Goal: Communication & Community: Answer question/provide support

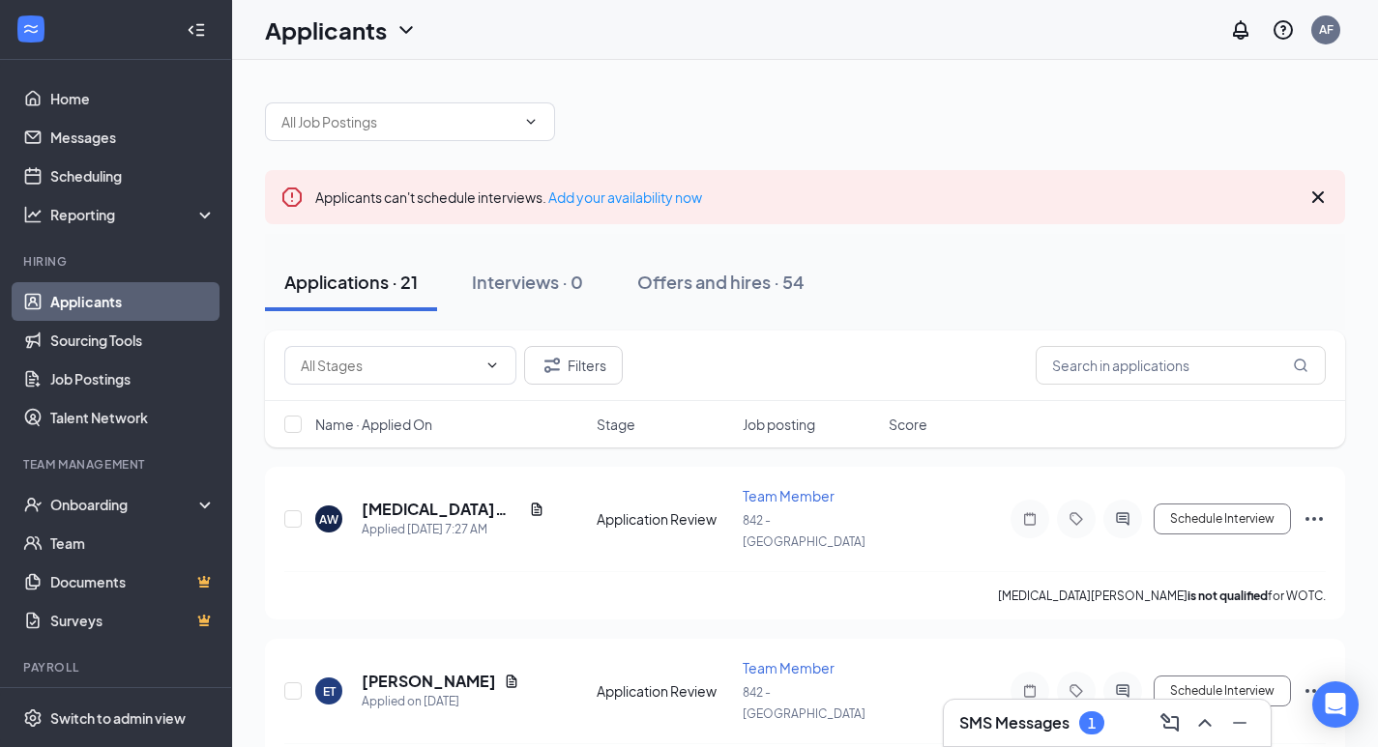
click at [1009, 721] on h3 "SMS Messages" at bounding box center [1014, 723] width 110 height 21
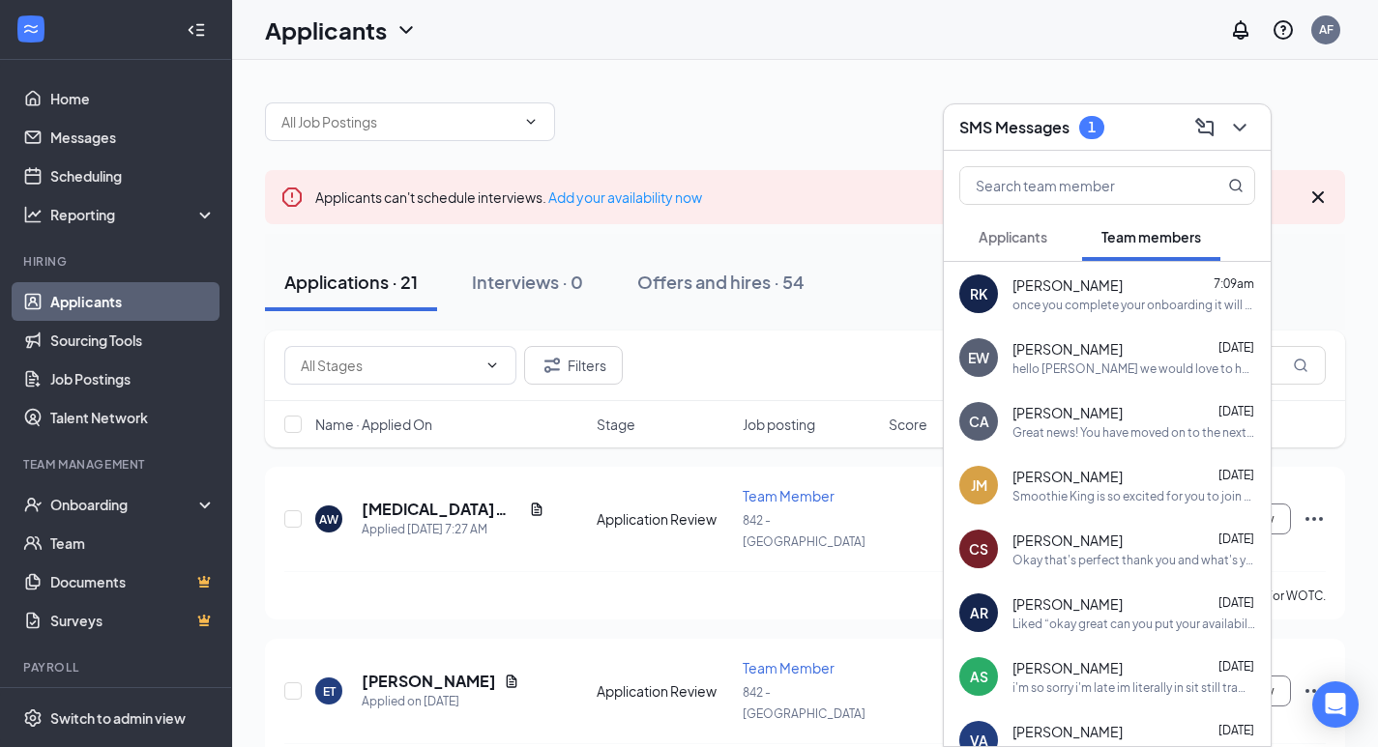
click at [1019, 242] on span "Applicants" at bounding box center [1013, 236] width 69 height 17
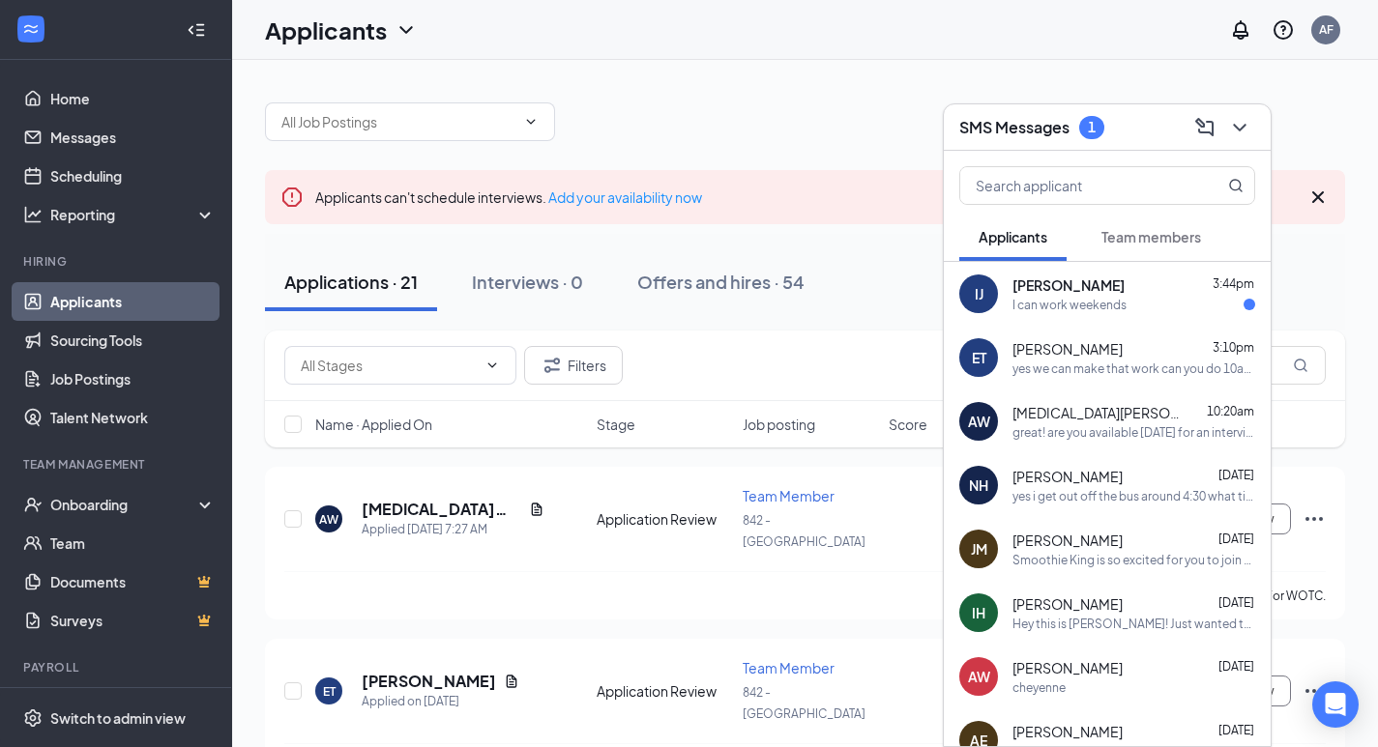
click at [1066, 293] on span "[PERSON_NAME]" at bounding box center [1068, 285] width 112 height 19
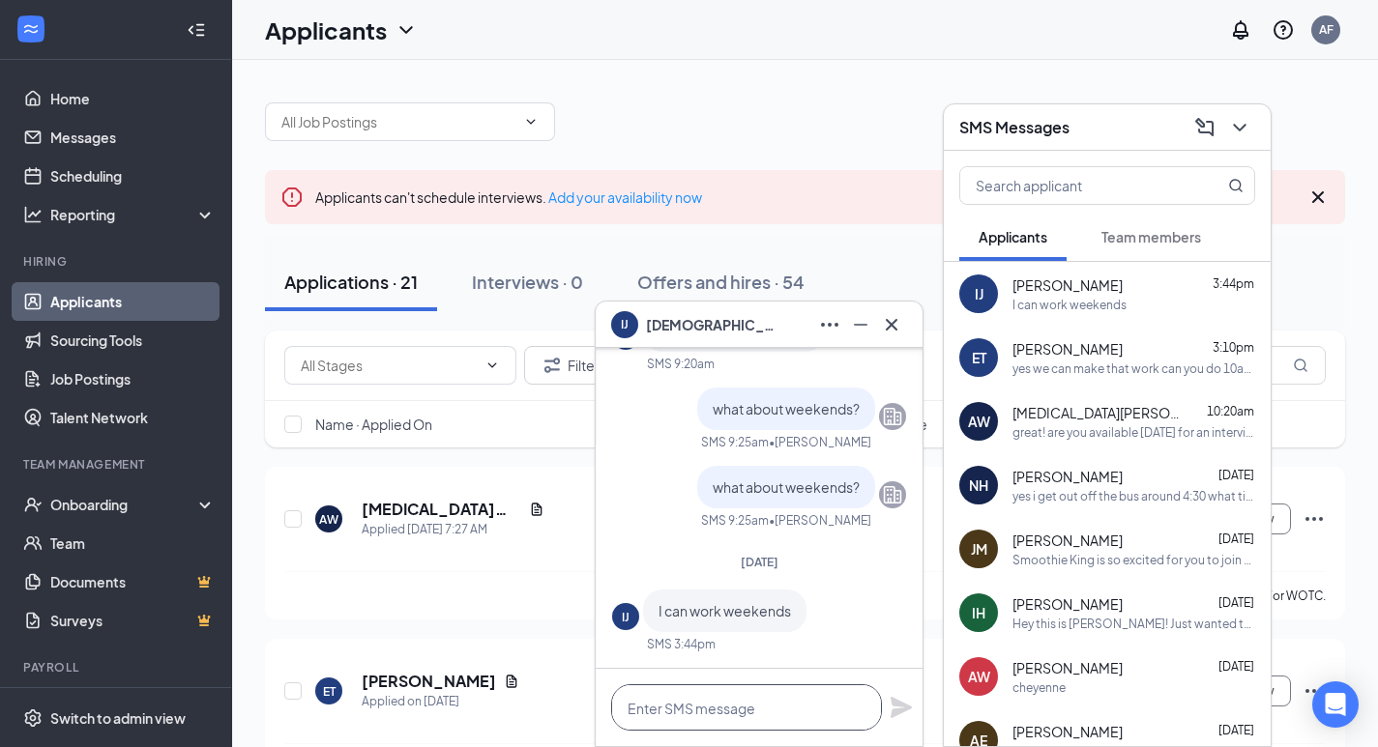
click at [729, 710] on textarea at bounding box center [746, 708] width 271 height 46
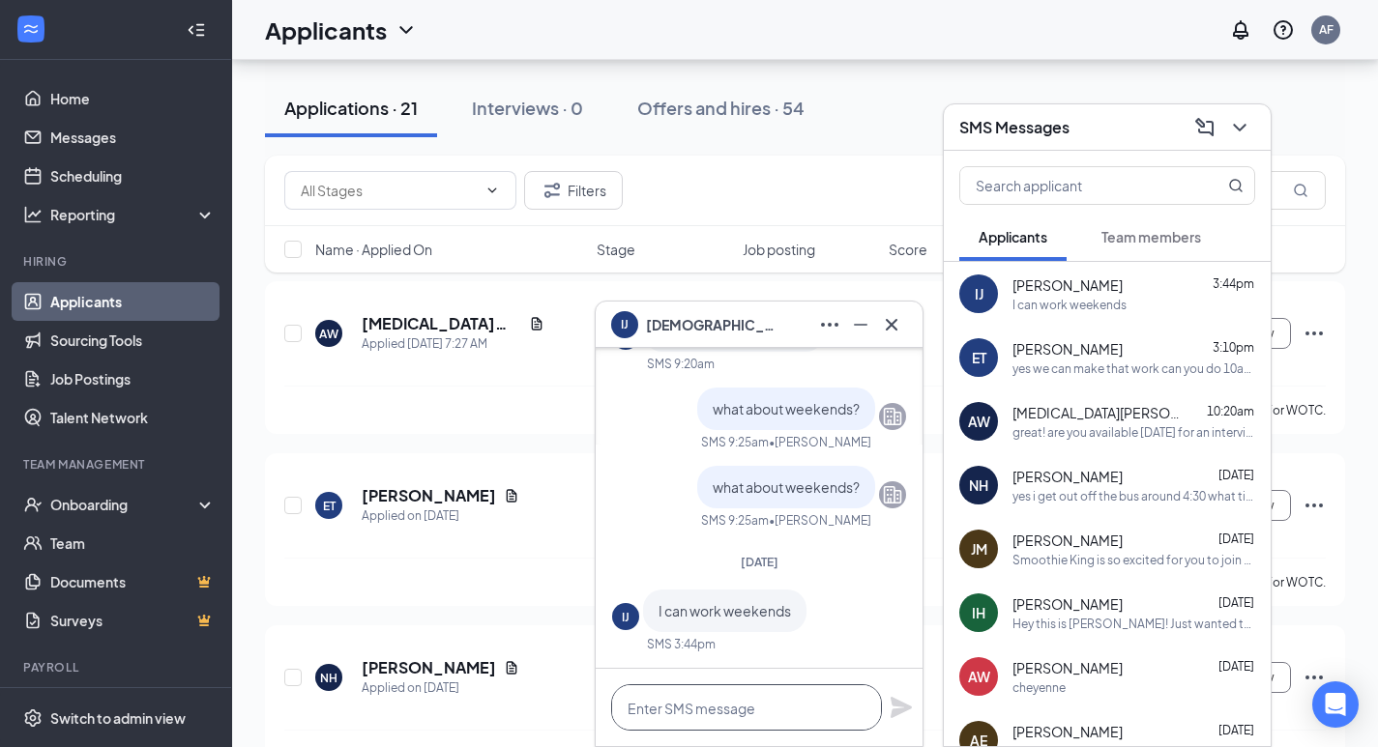
scroll to position [193, 0]
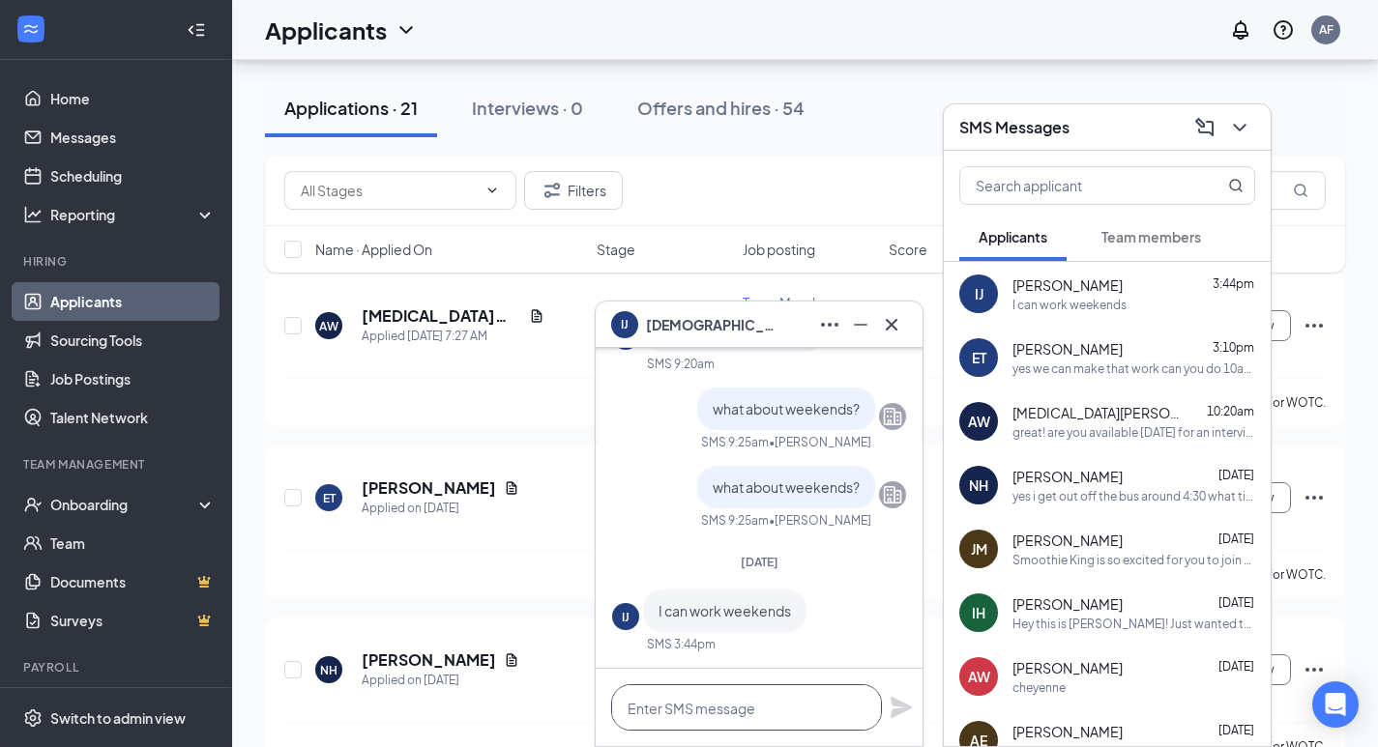
click at [723, 706] on textarea at bounding box center [746, 708] width 271 height 46
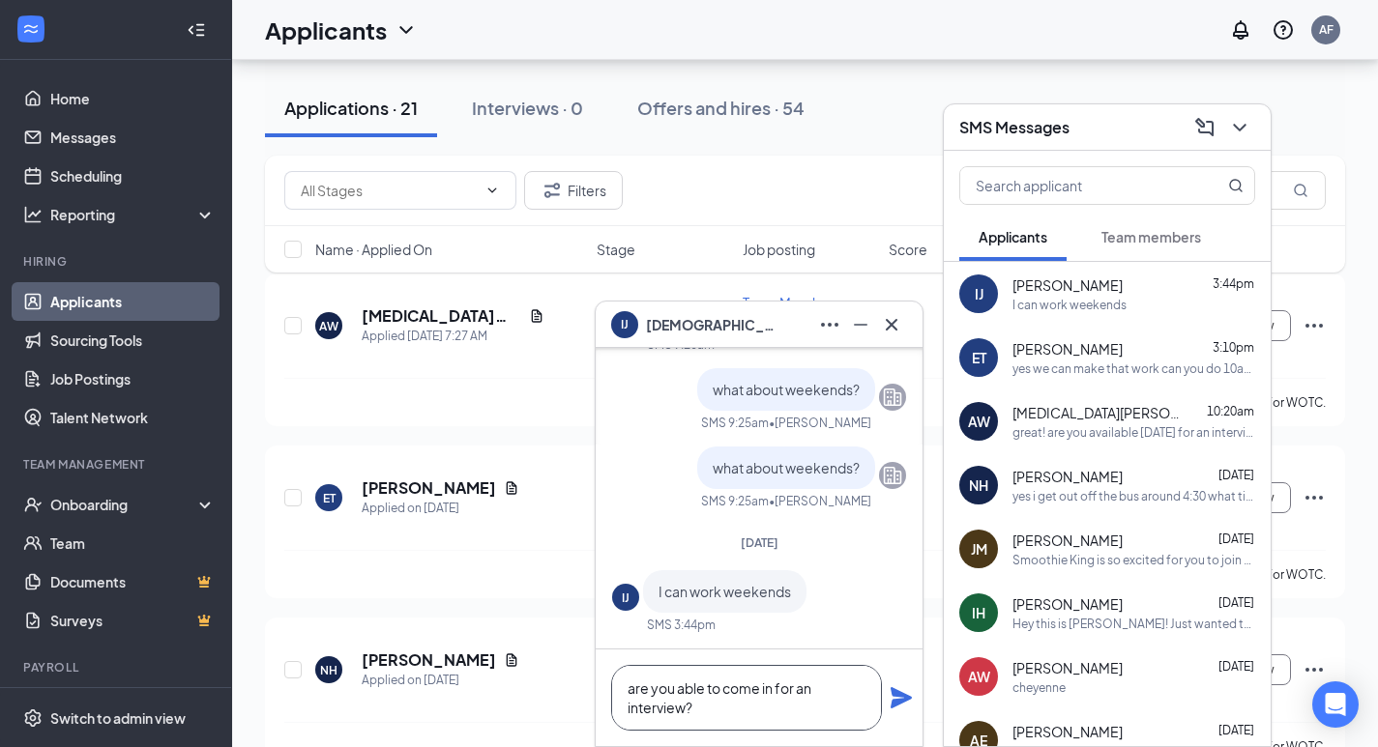
type textarea "are you able to come in for an interview?"
click at [903, 699] on icon "Plane" at bounding box center [901, 697] width 21 height 21
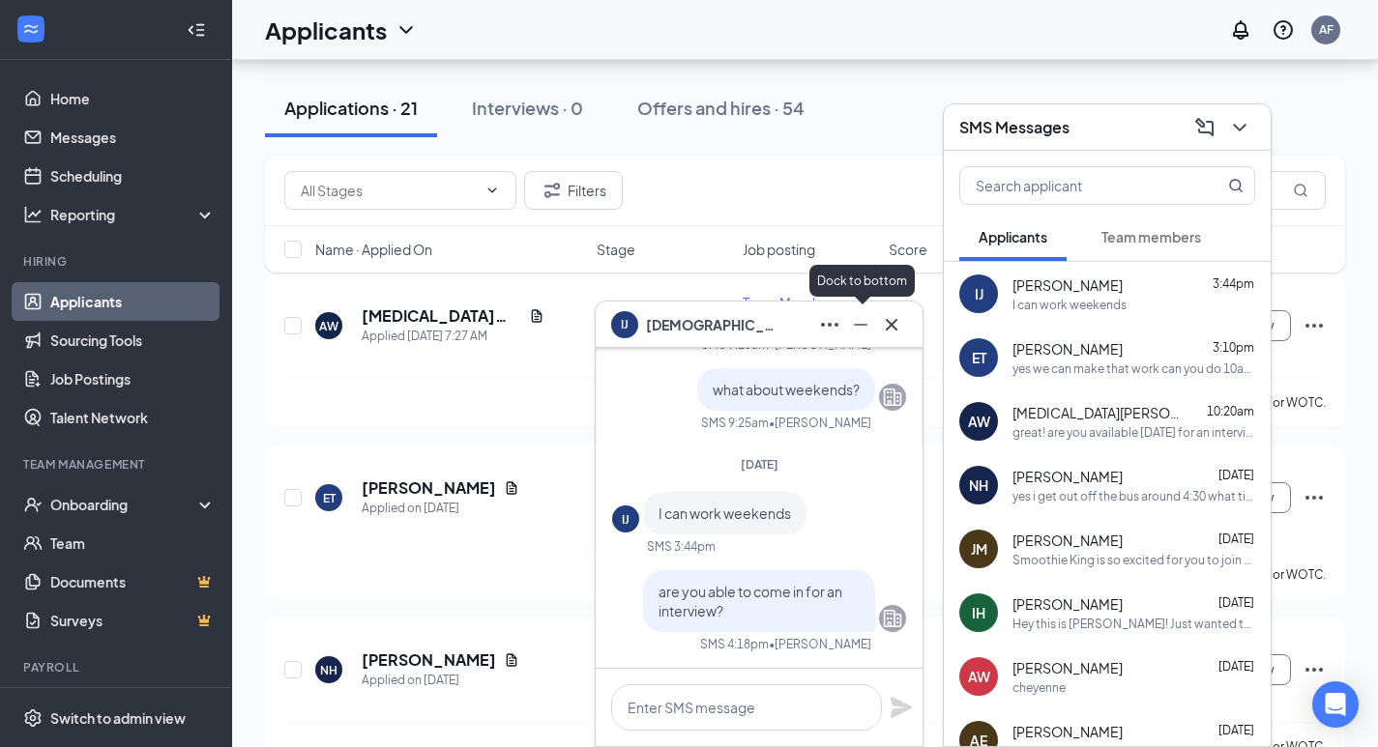
scroll to position [0, 0]
click at [881, 327] on icon "Cross" at bounding box center [891, 324] width 23 height 23
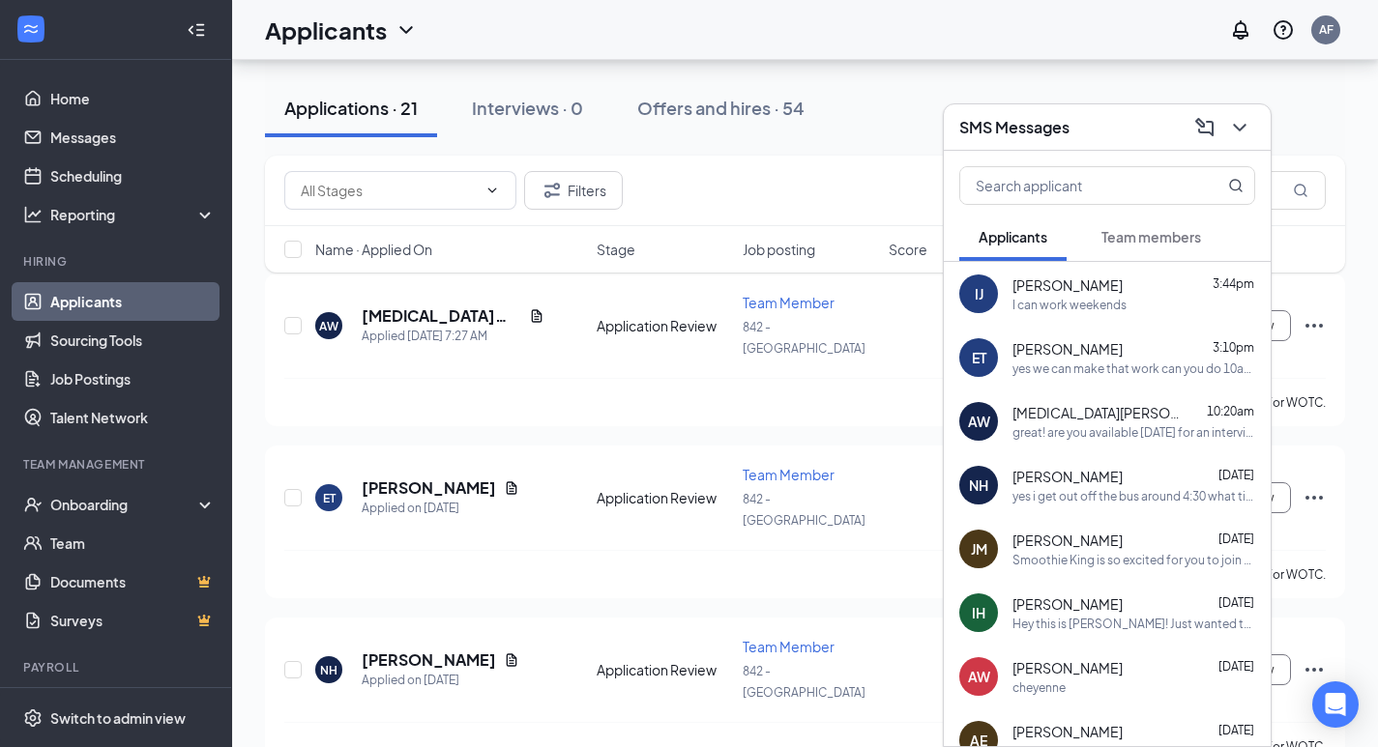
click at [1110, 119] on div "SMS Messages" at bounding box center [1107, 127] width 296 height 30
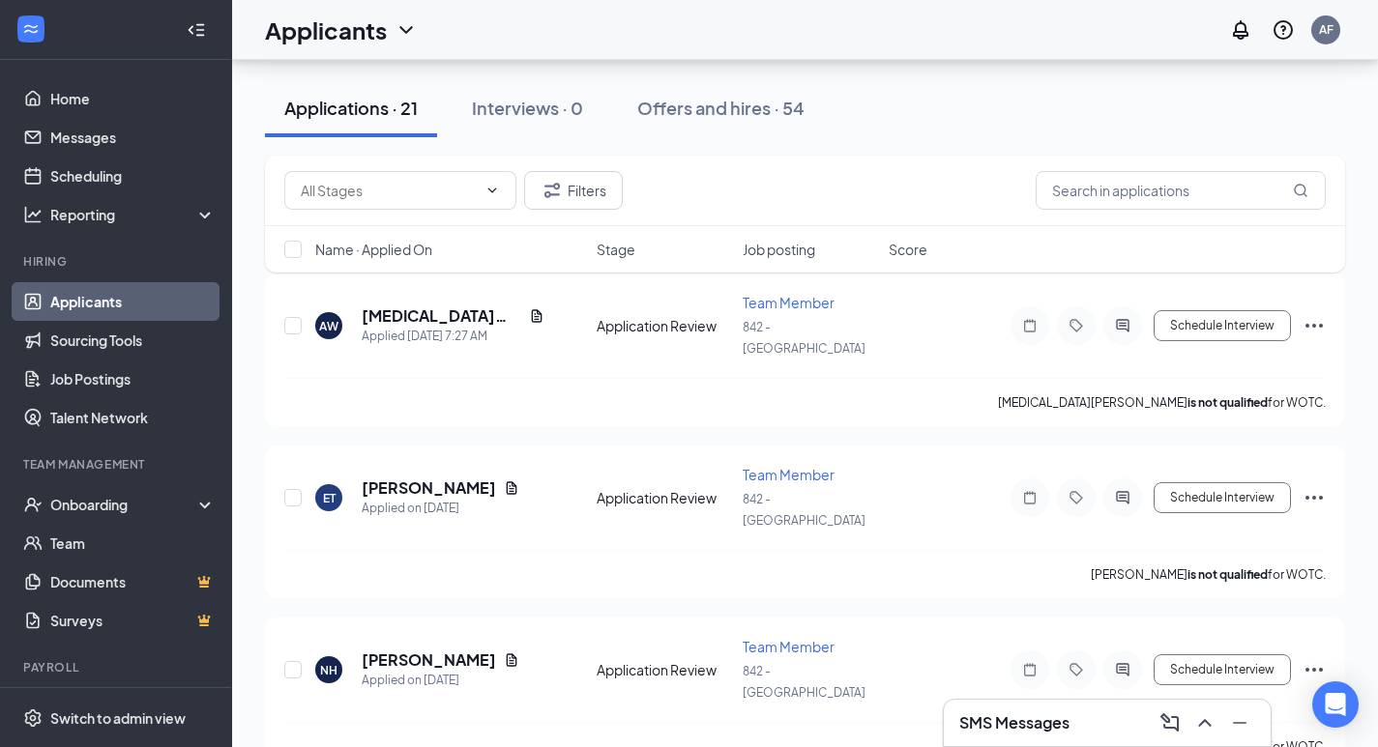
click at [1004, 714] on h3 "SMS Messages" at bounding box center [1014, 723] width 110 height 21
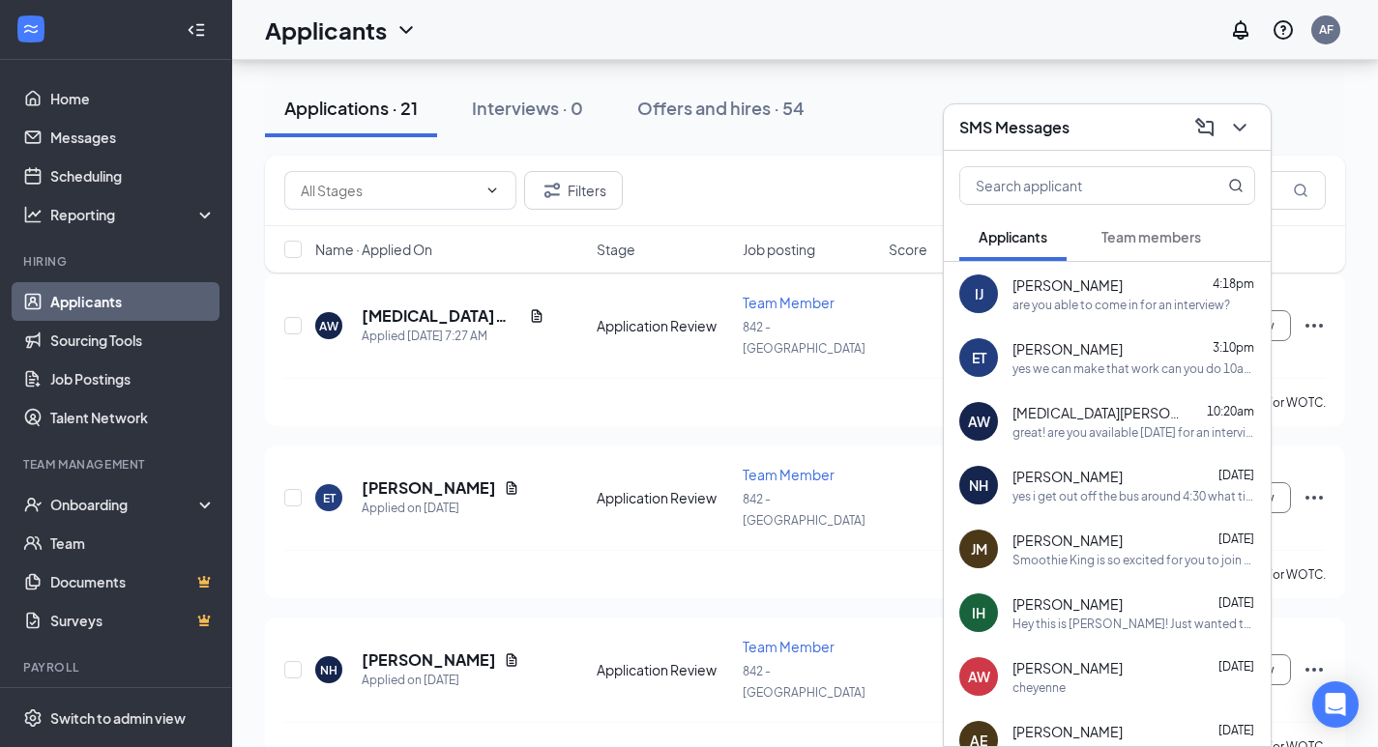
click at [1126, 242] on span "Team members" at bounding box center [1151, 236] width 100 height 17
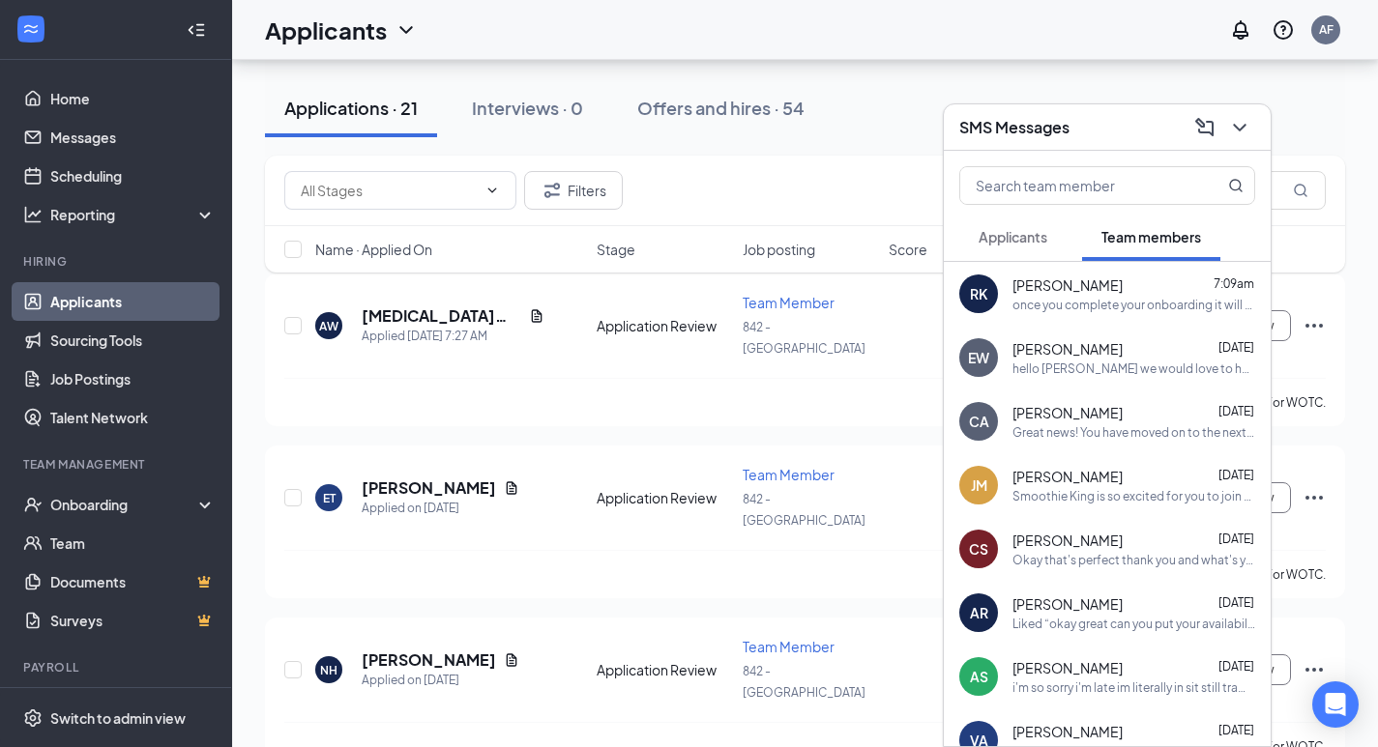
click at [1121, 136] on div "SMS Messages" at bounding box center [1107, 127] width 296 height 30
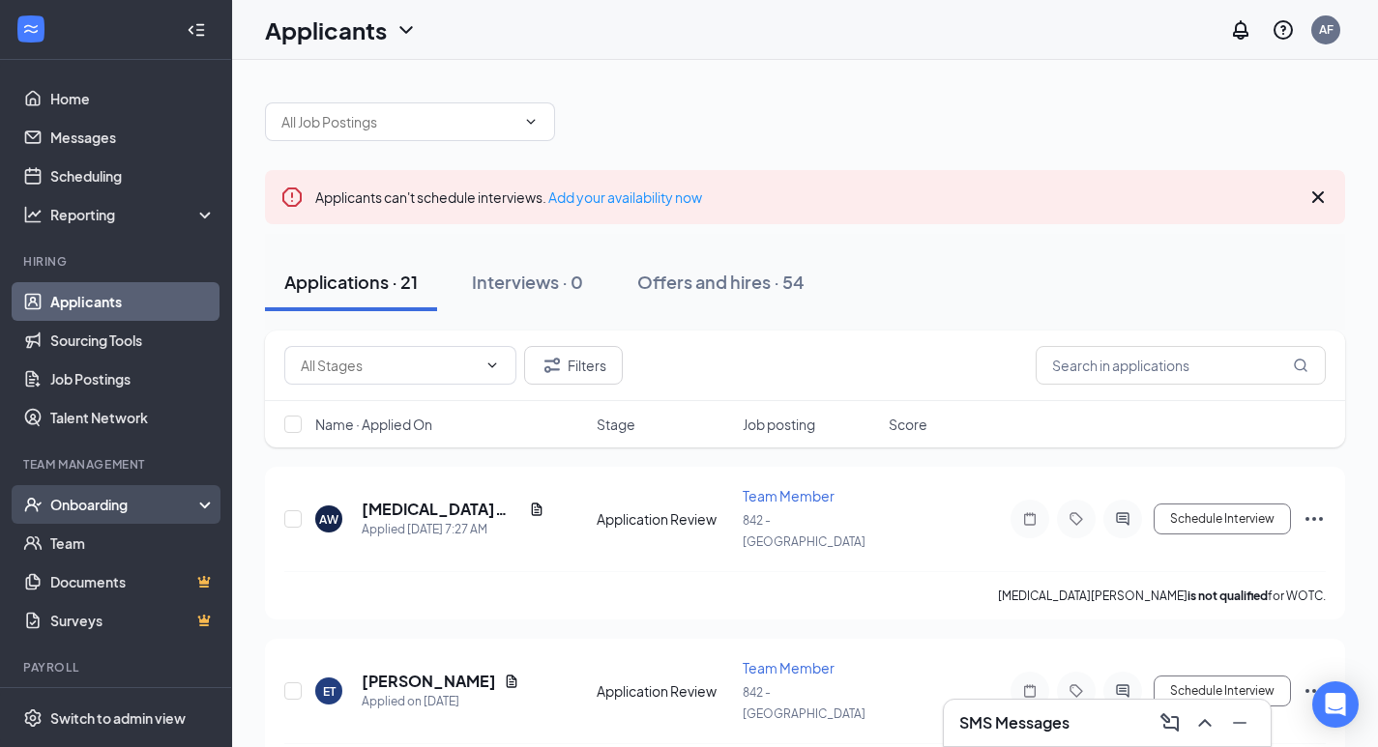
click at [118, 511] on div "Onboarding" at bounding box center [124, 504] width 149 height 19
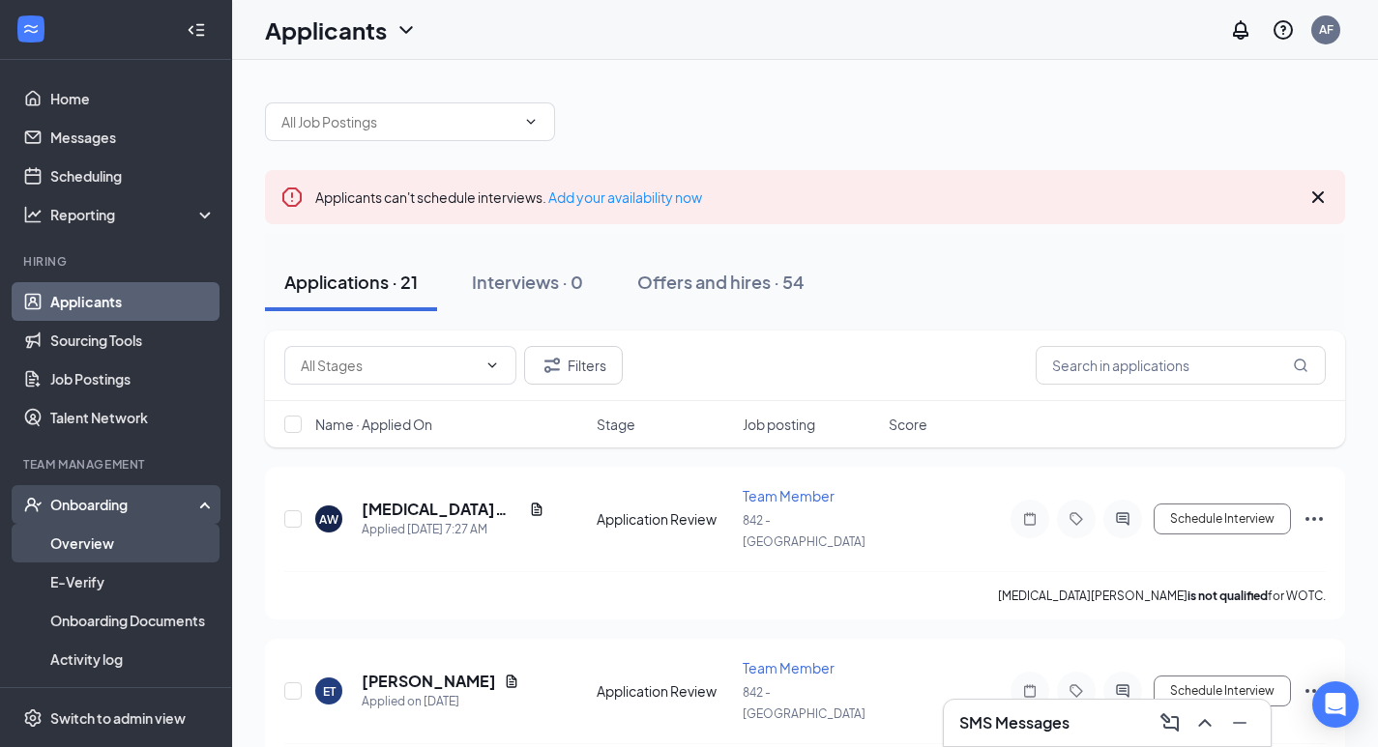
click at [113, 540] on link "Overview" at bounding box center [132, 543] width 165 height 39
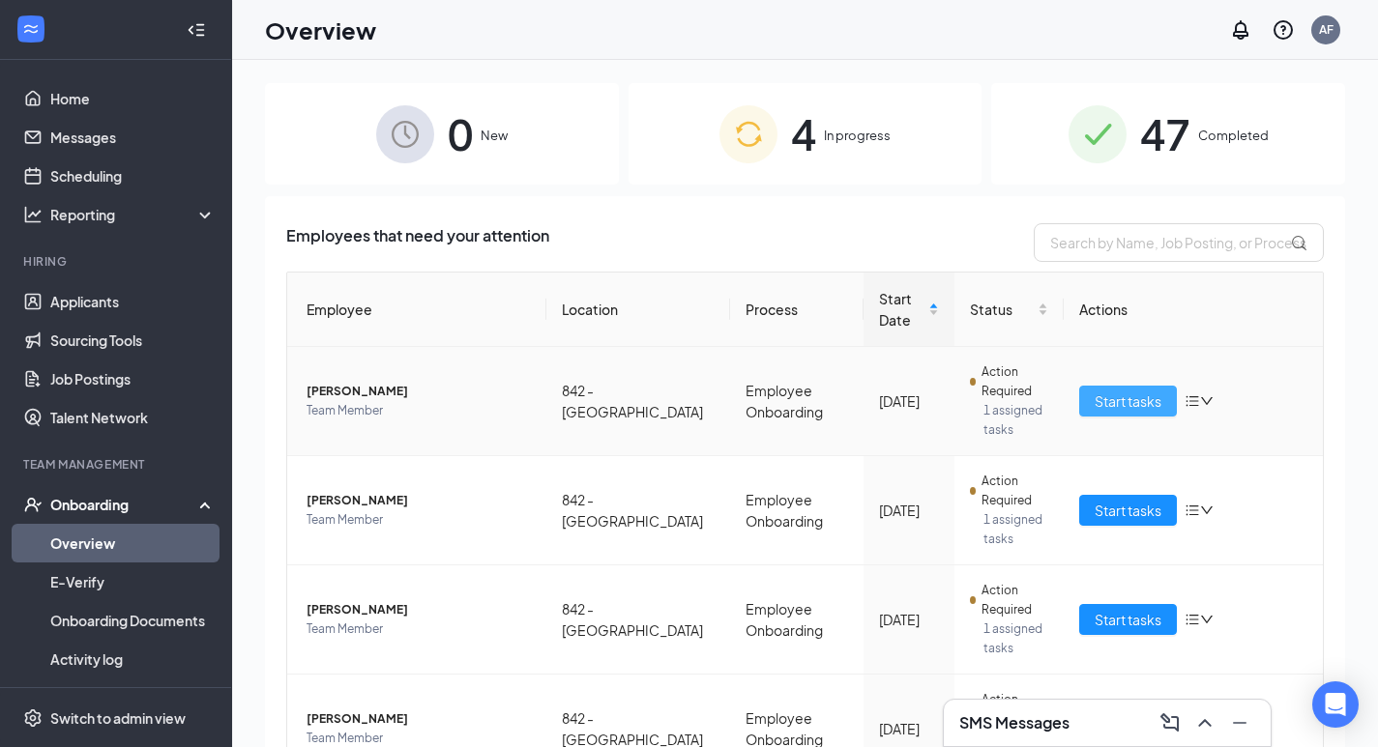
click at [1150, 400] on span "Start tasks" at bounding box center [1128, 401] width 67 height 21
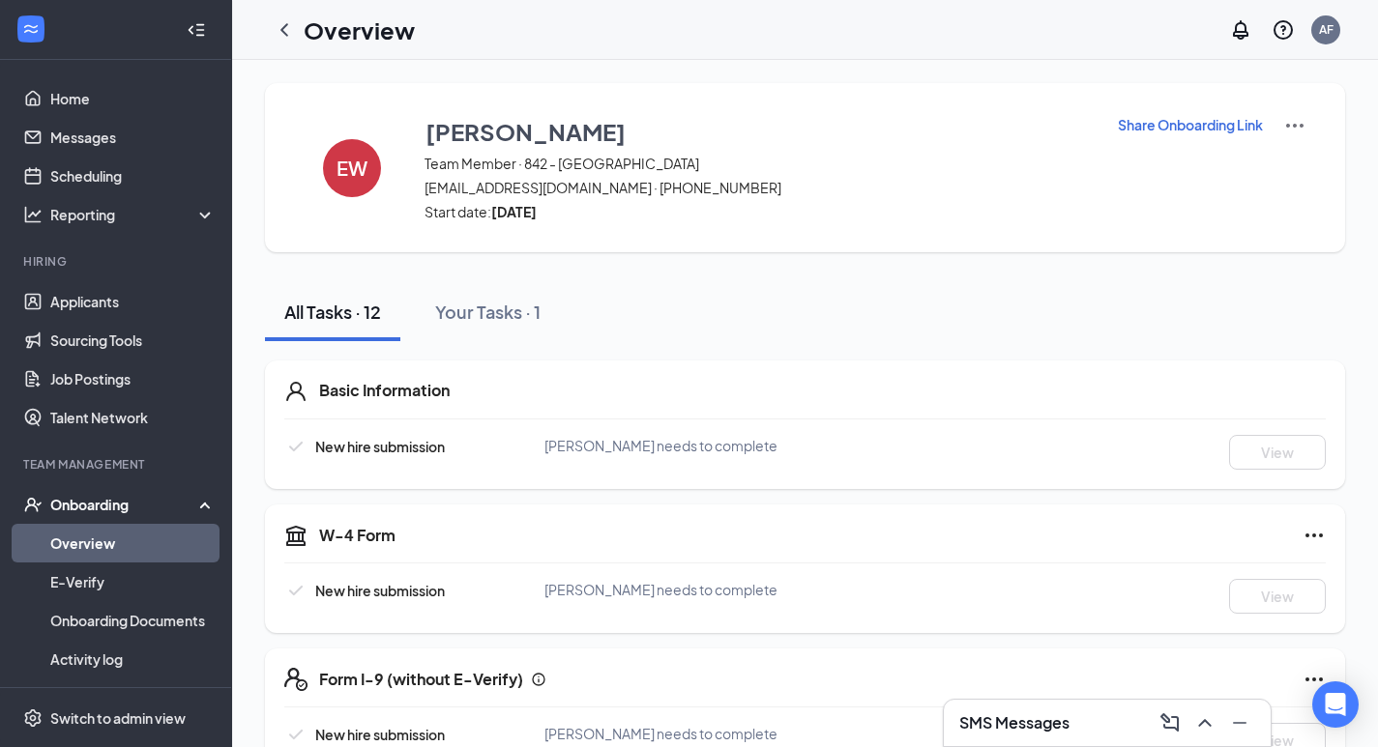
click at [117, 544] on link "Overview" at bounding box center [132, 543] width 165 height 39
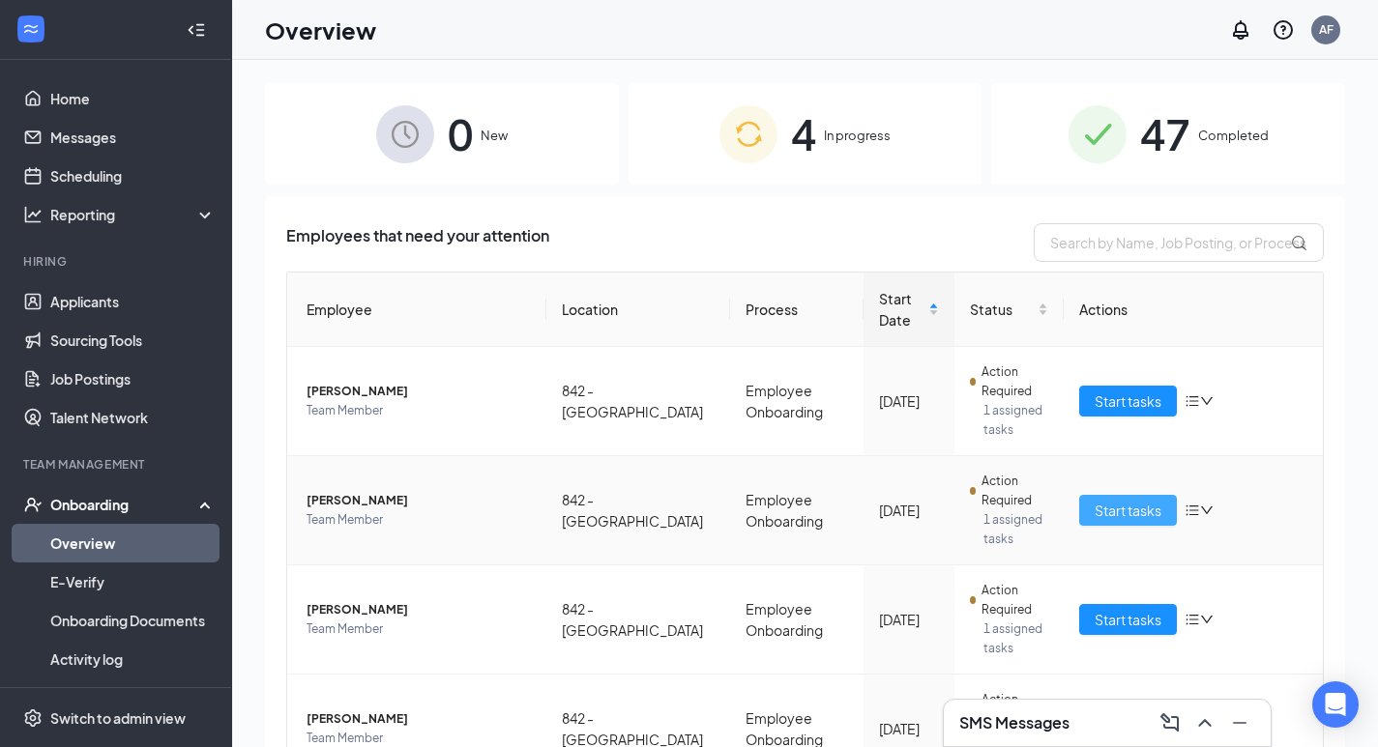
click at [1095, 512] on span "Start tasks" at bounding box center [1128, 510] width 67 height 21
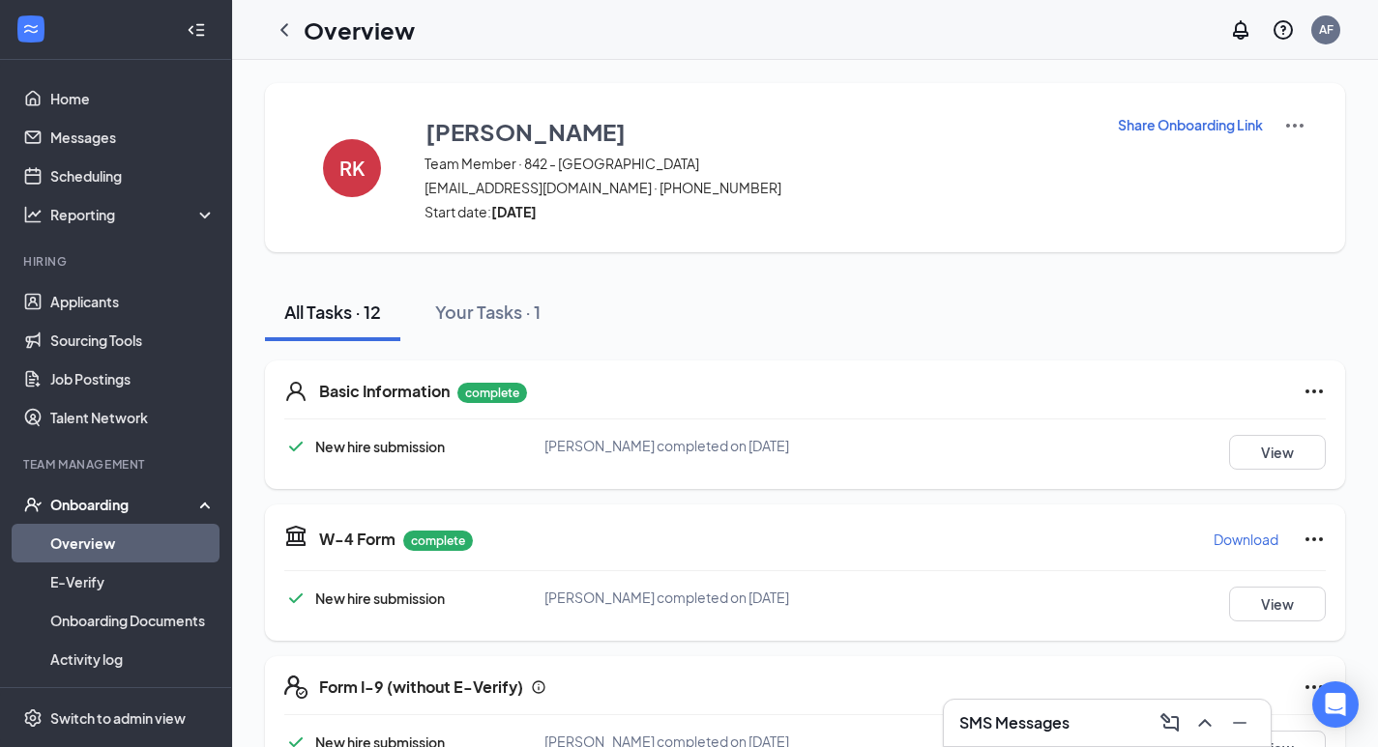
click at [130, 507] on div "Onboarding" at bounding box center [124, 504] width 149 height 19
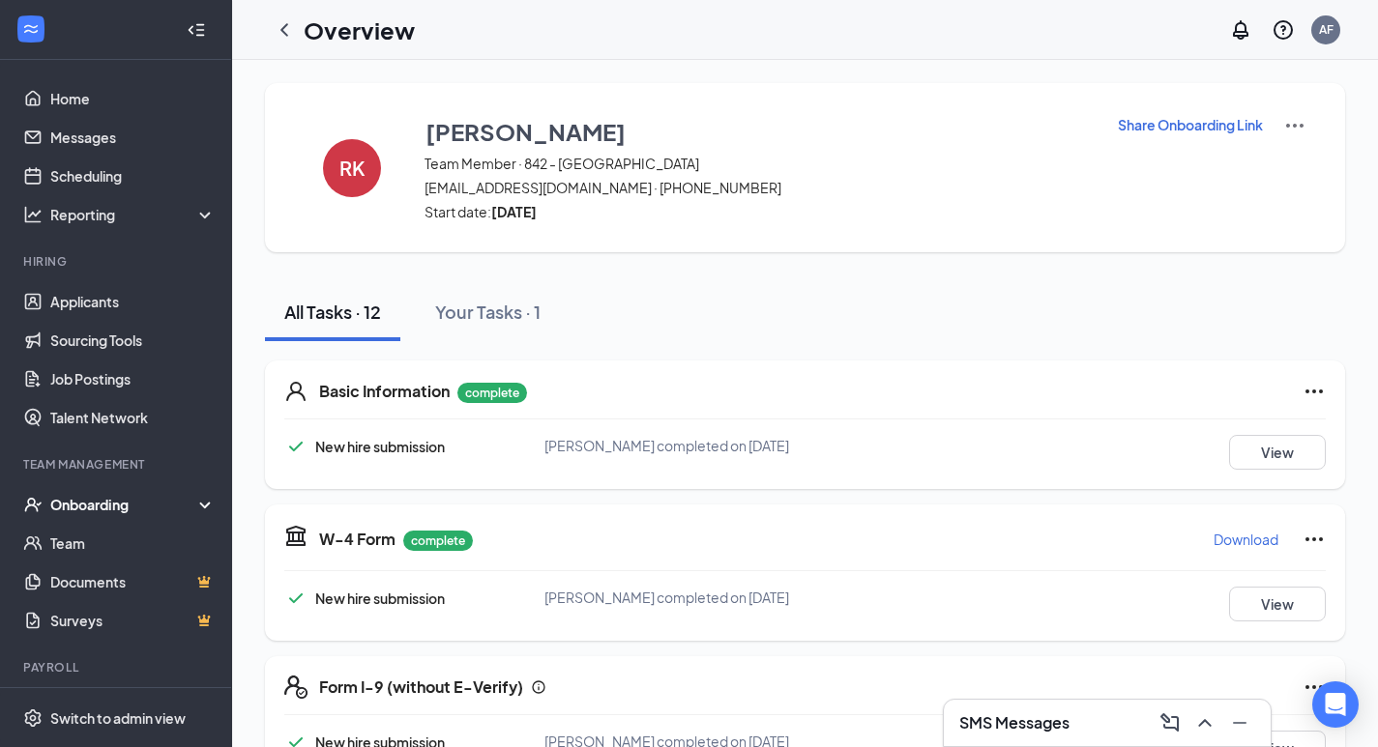
click at [118, 502] on div "Onboarding" at bounding box center [124, 504] width 149 height 19
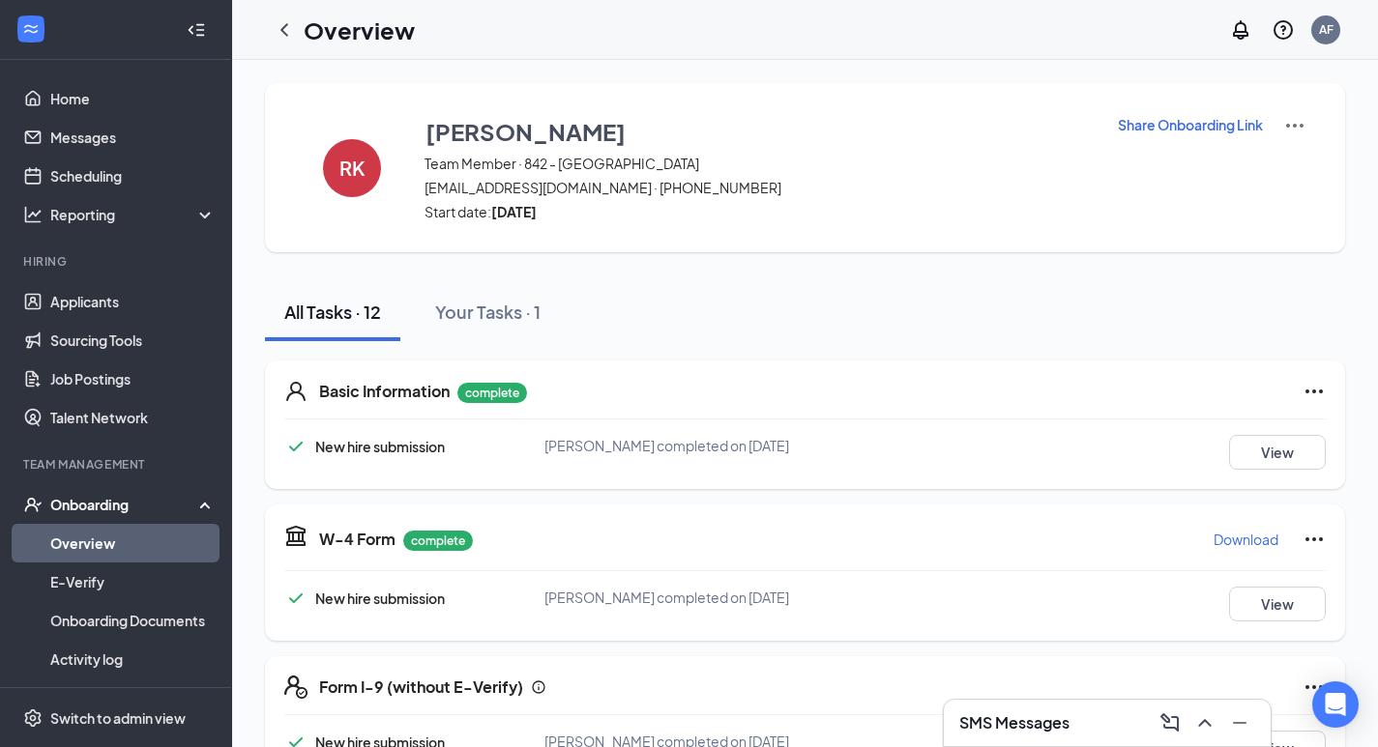
click at [114, 547] on link "Overview" at bounding box center [132, 543] width 165 height 39
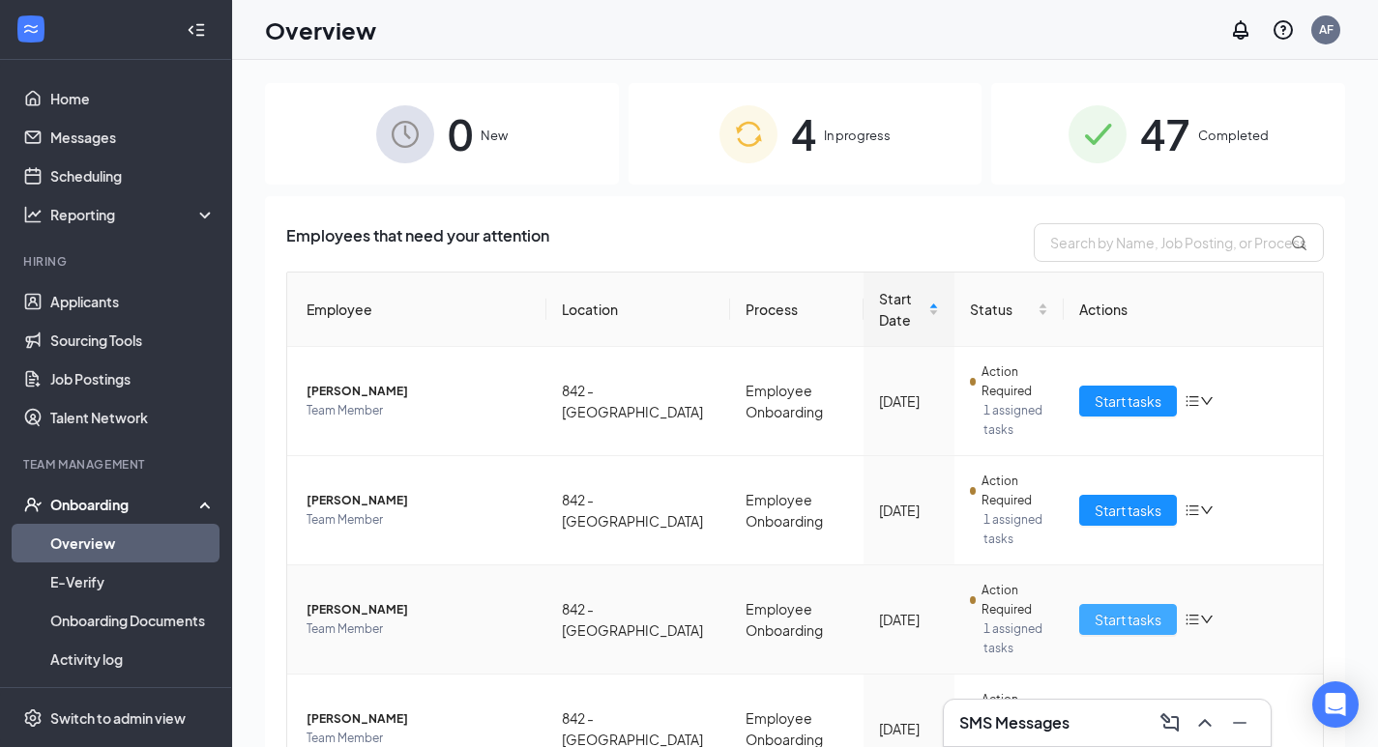
click at [1095, 623] on span "Start tasks" at bounding box center [1128, 619] width 67 height 21
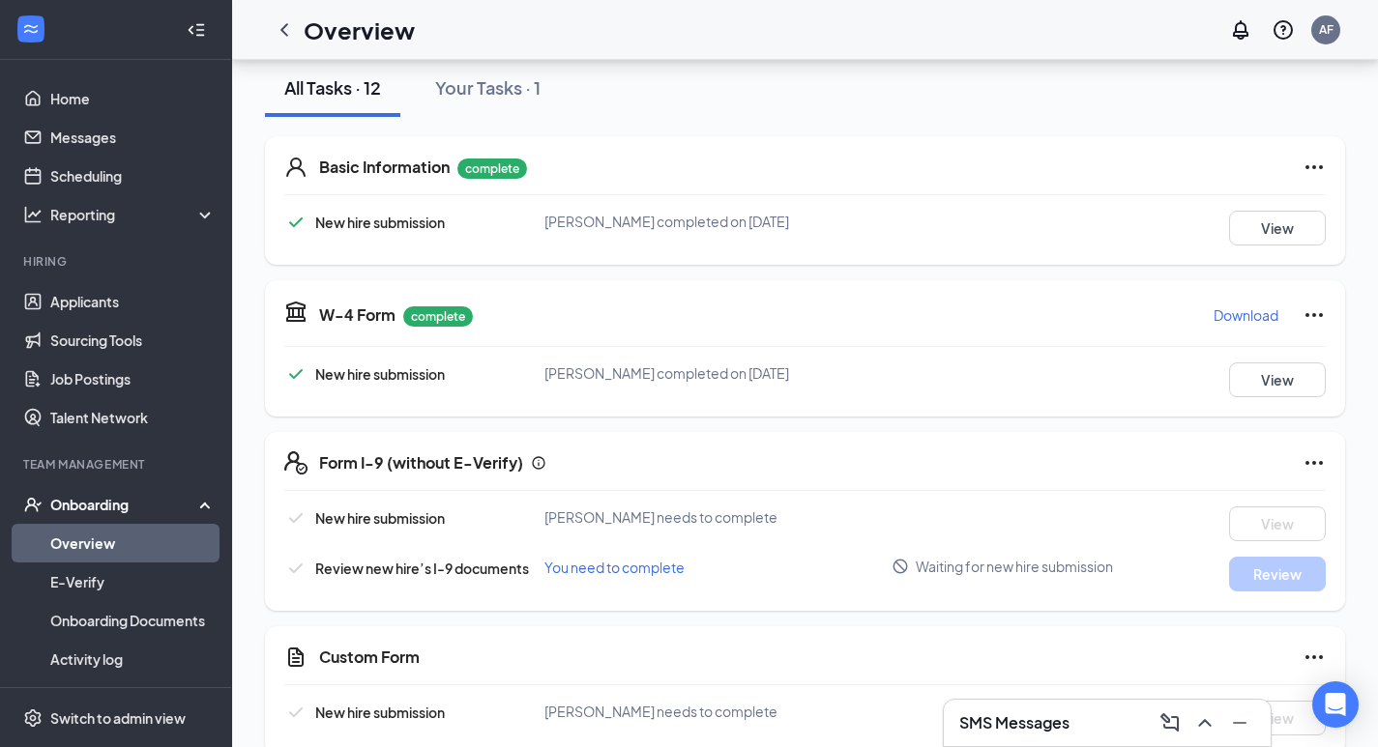
scroll to position [193, 0]
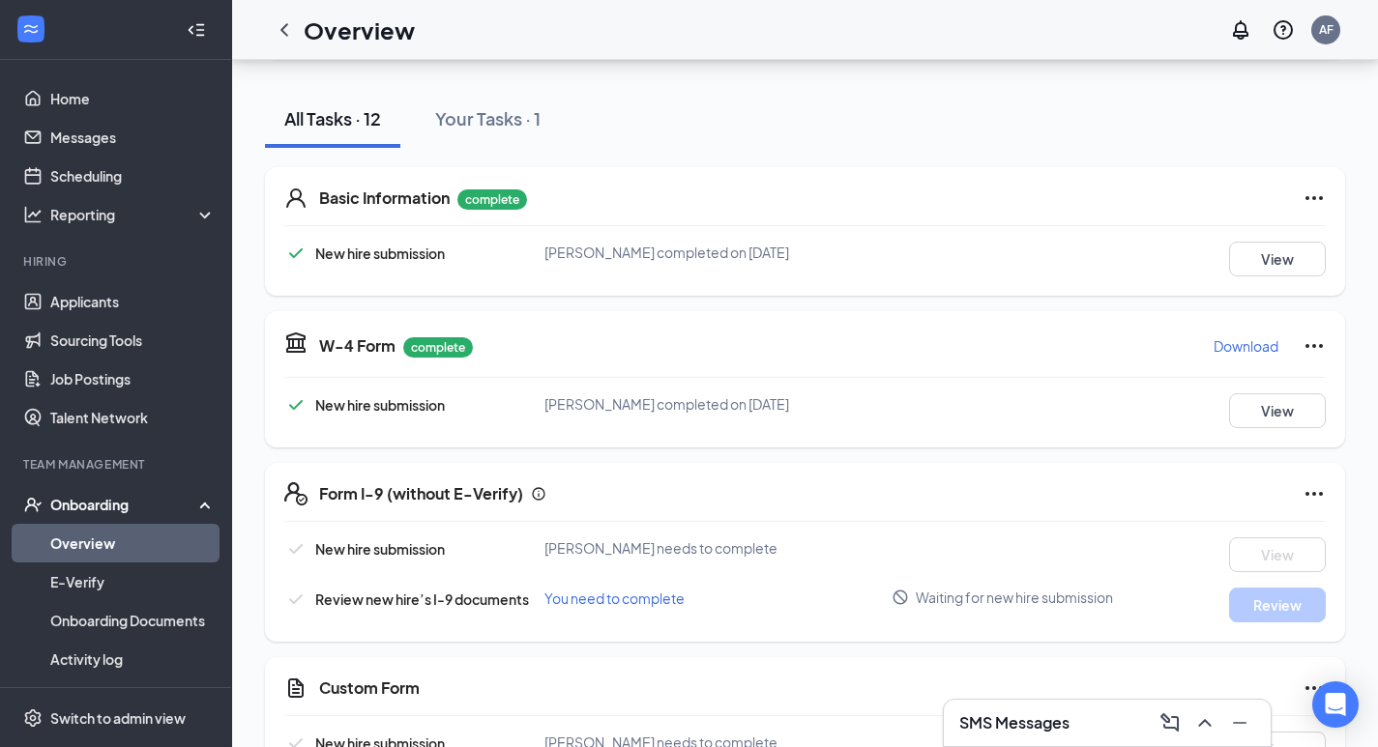
click at [124, 540] on link "Overview" at bounding box center [132, 543] width 165 height 39
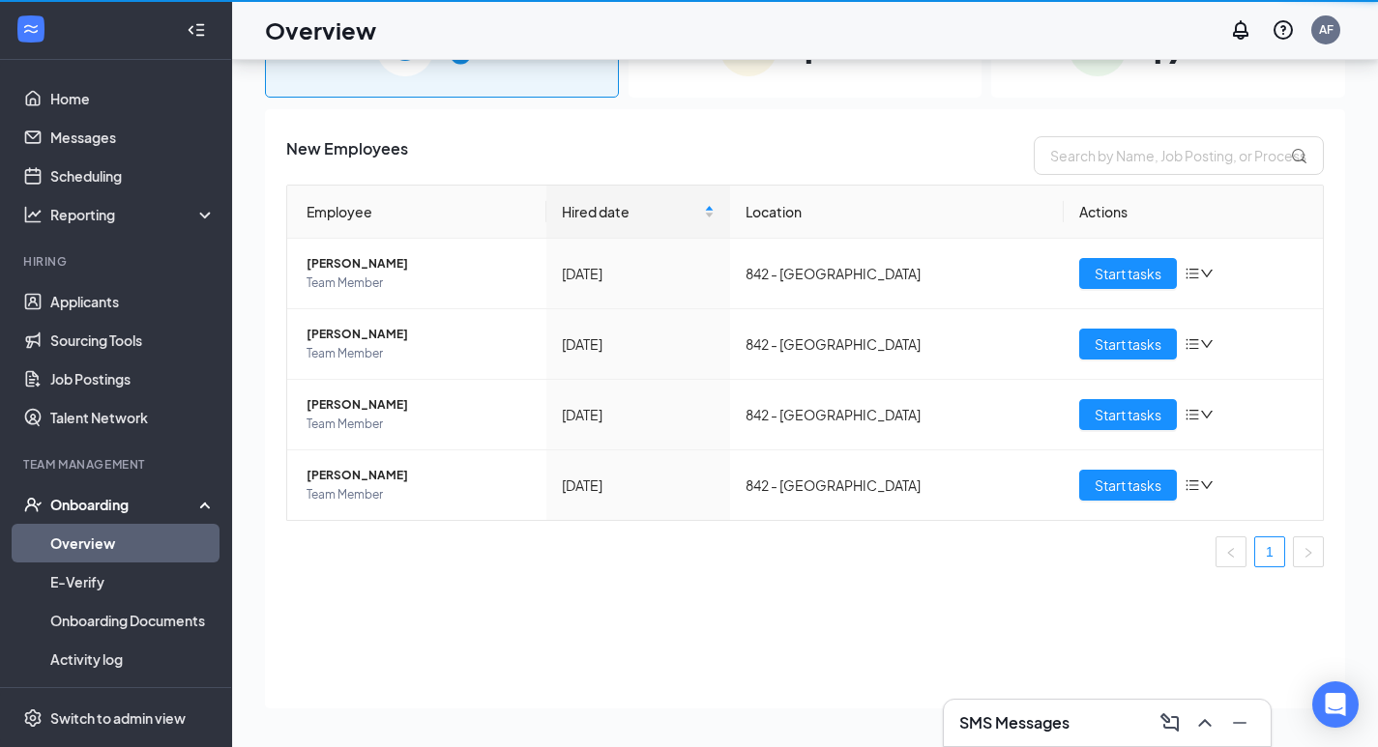
scroll to position [87, 0]
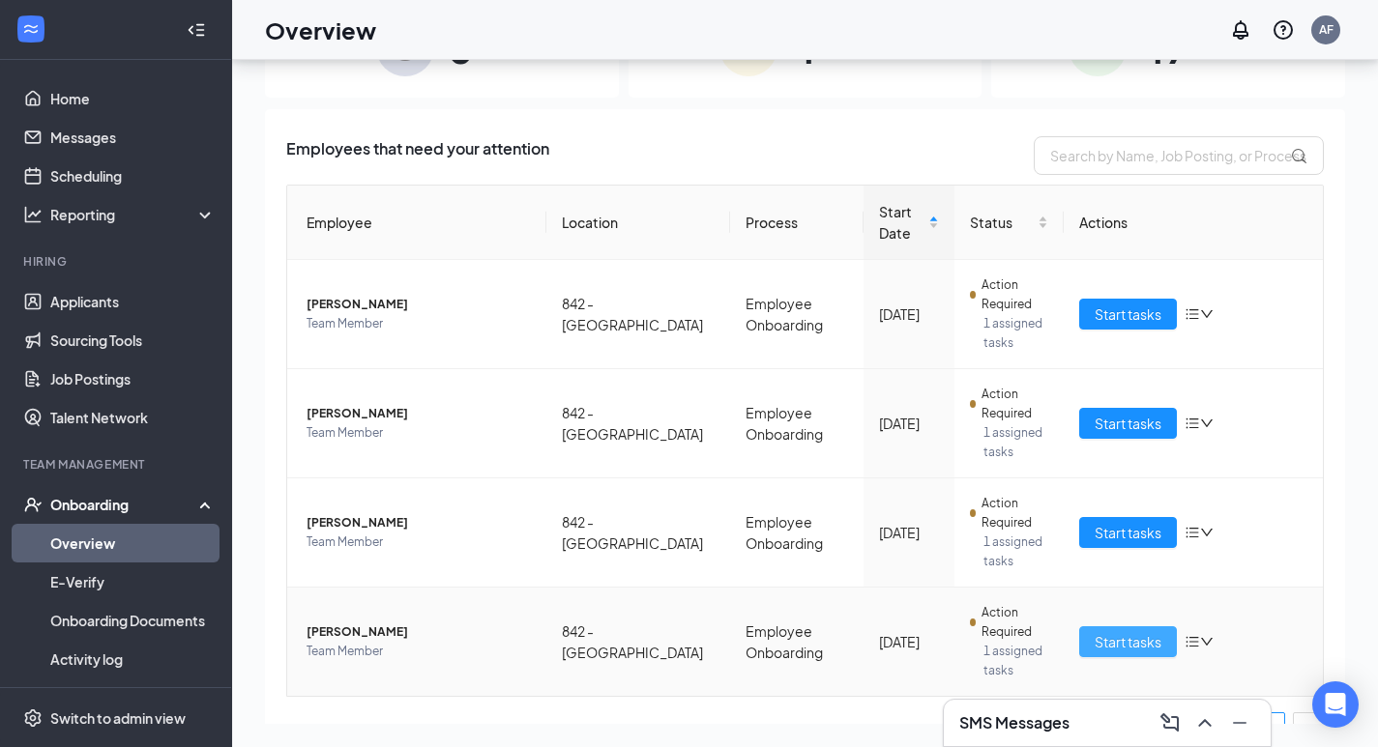
click at [1120, 640] on span "Start tasks" at bounding box center [1128, 641] width 67 height 21
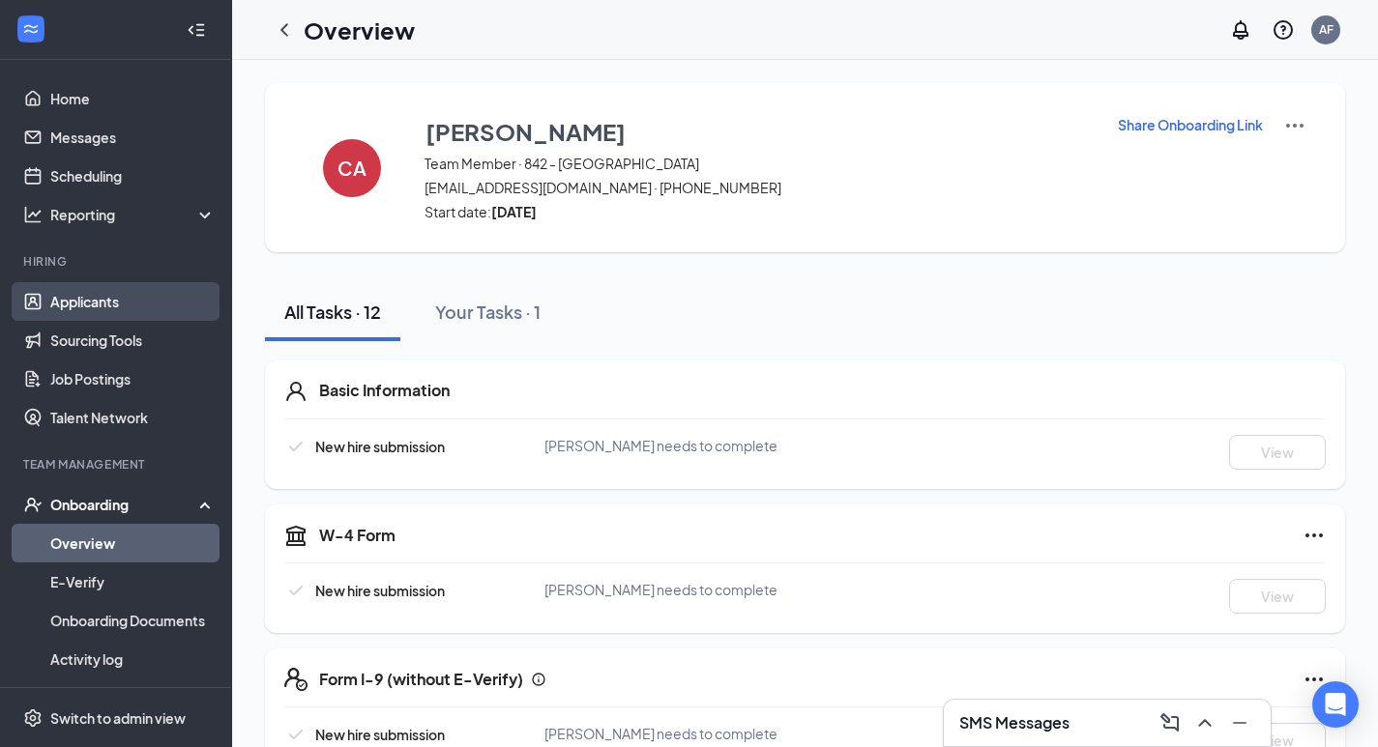
click at [115, 307] on link "Applicants" at bounding box center [132, 301] width 165 height 39
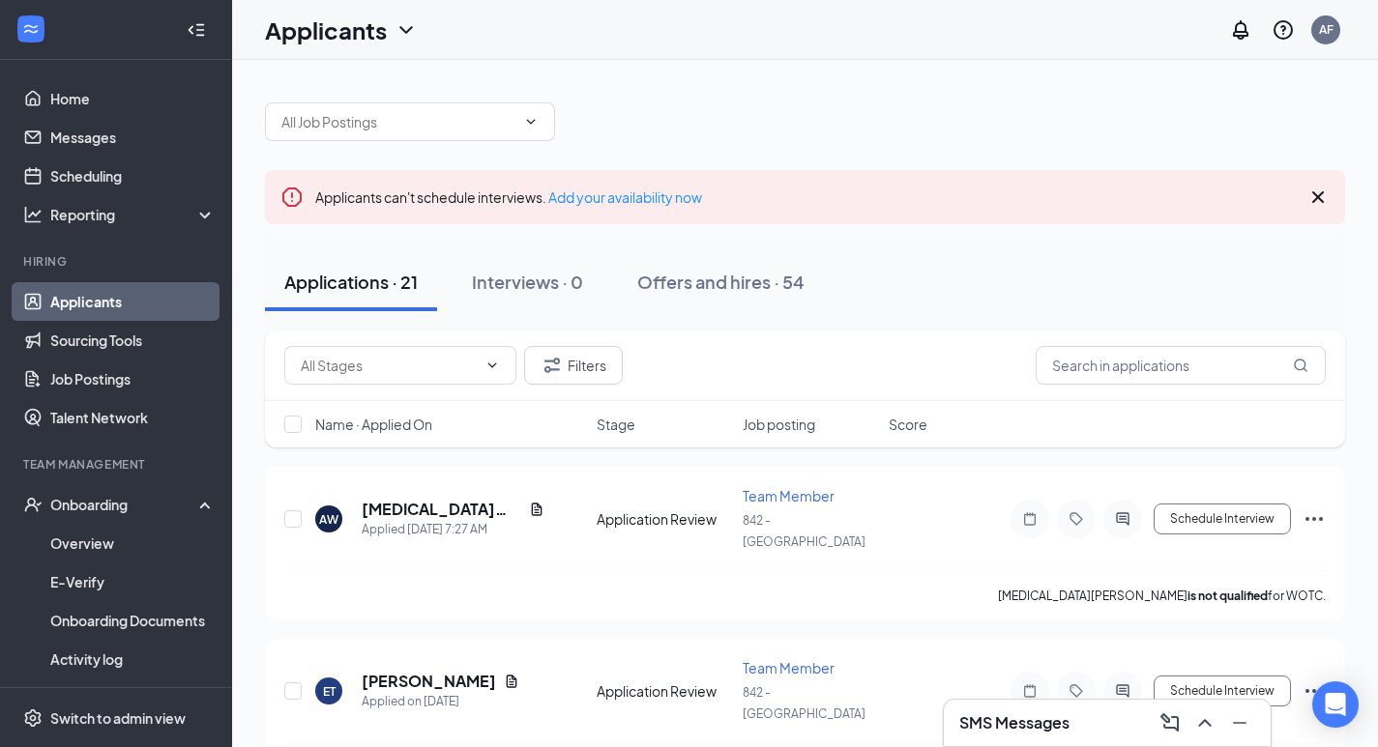
click at [1075, 710] on div "SMS Messages" at bounding box center [1107, 723] width 296 height 31
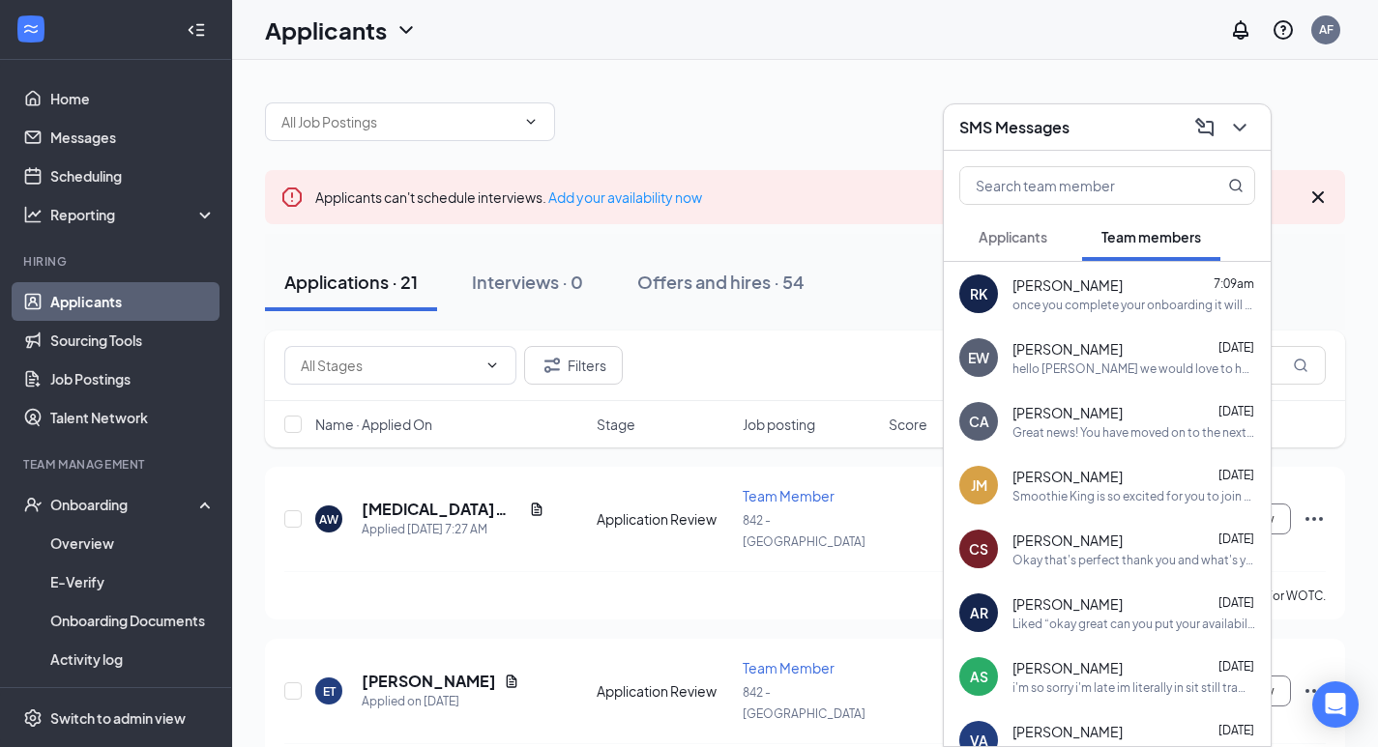
click at [1063, 492] on div "Smoothie King is so excited for you to join our team! Do you know anyone else w…" at bounding box center [1133, 496] width 243 height 16
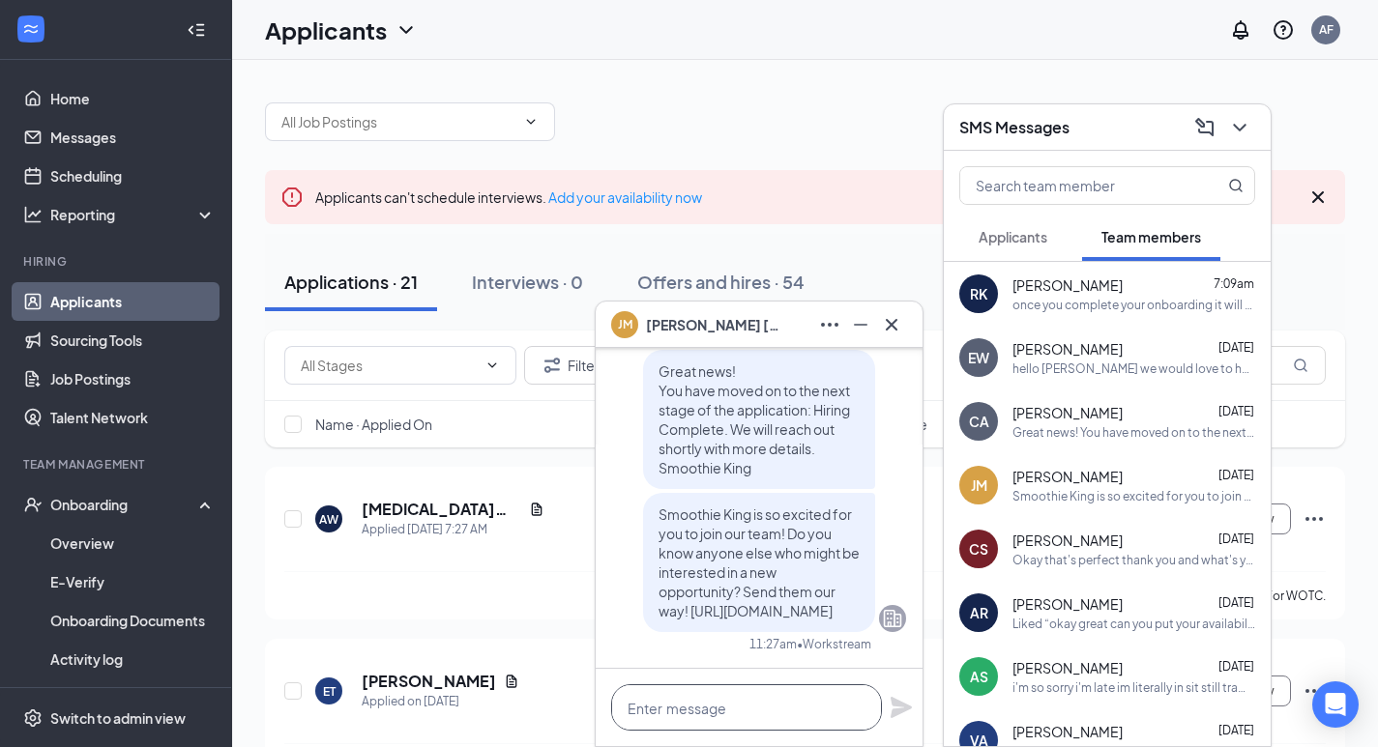
click at [692, 708] on textarea at bounding box center [746, 708] width 271 height 46
type textarea "i"
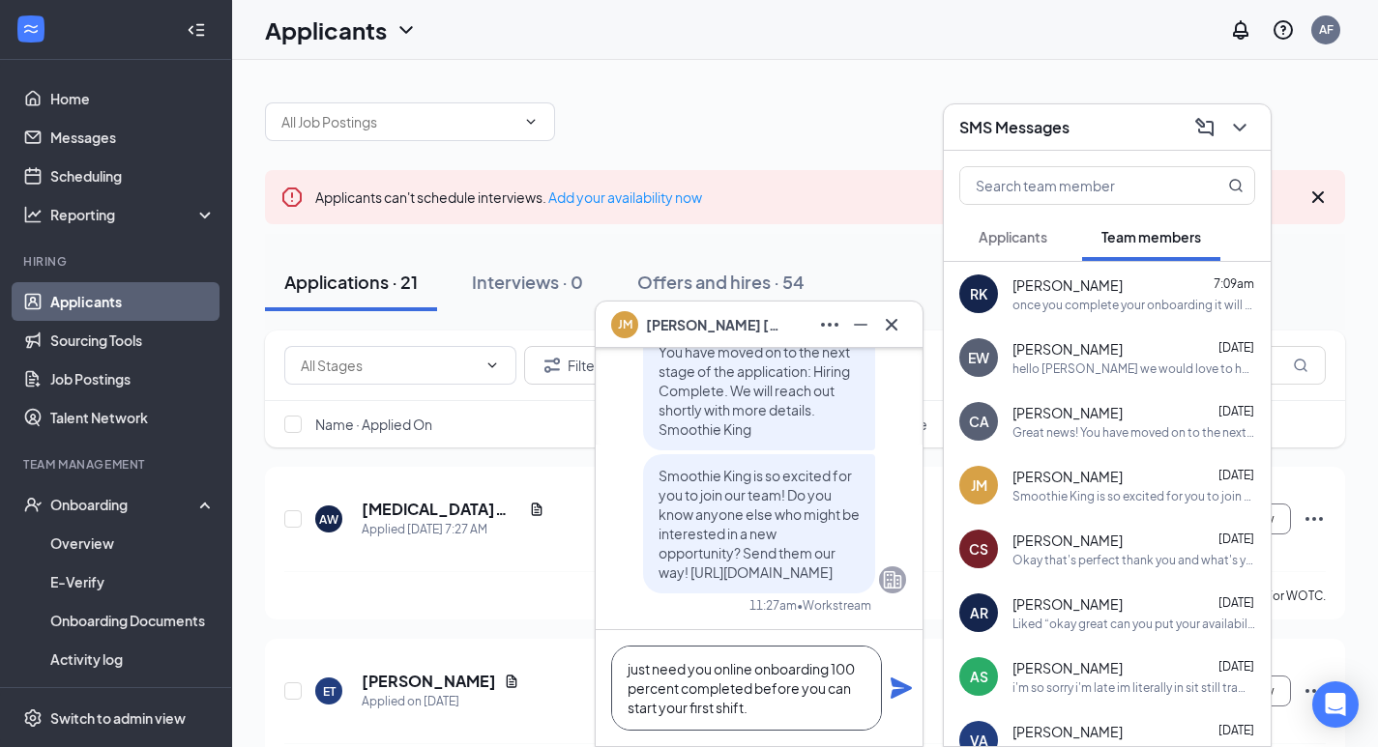
type textarea "just need you online onboarding 100 percent completed before you can start your…"
click at [903, 692] on icon "Plane" at bounding box center [901, 688] width 21 height 21
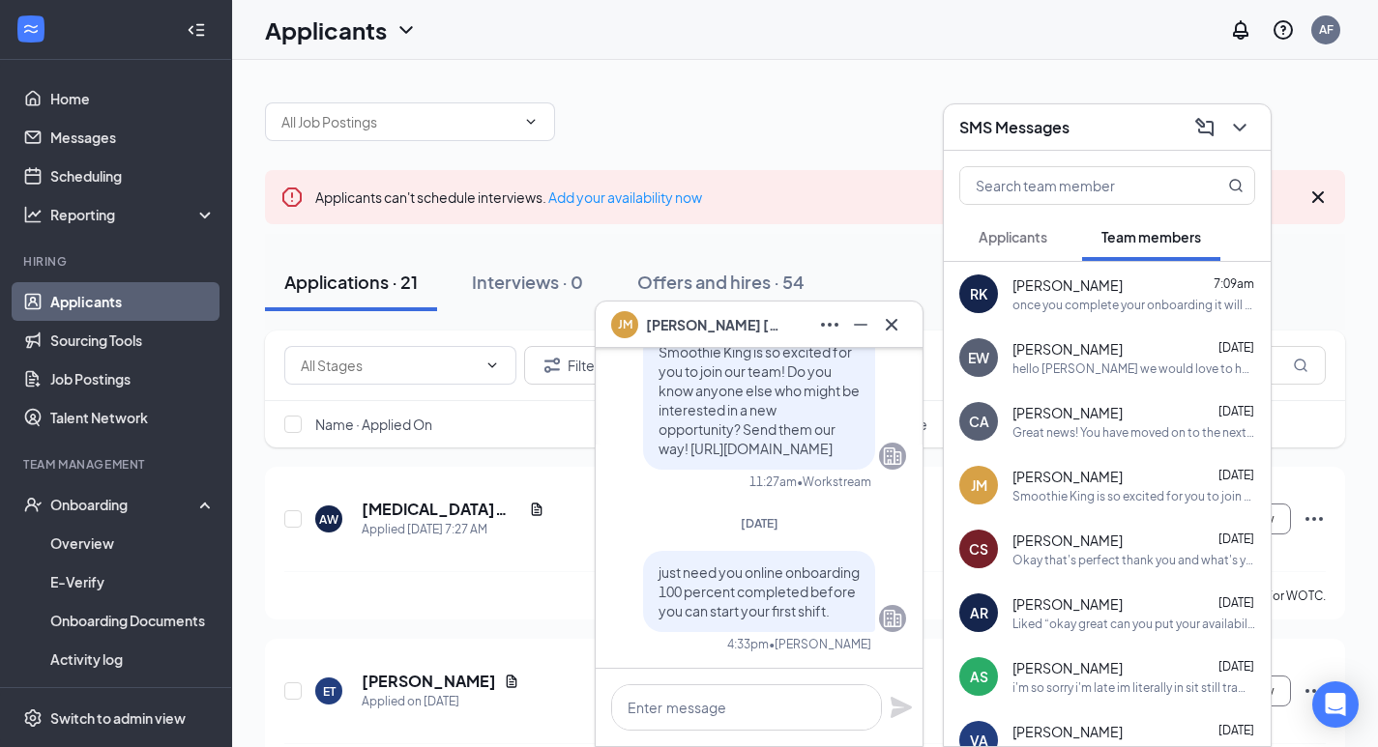
scroll to position [0, 0]
click at [1068, 425] on div "Great news! You have moved on to the next stage of the application: Hiring Comp…" at bounding box center [1133, 432] width 243 height 16
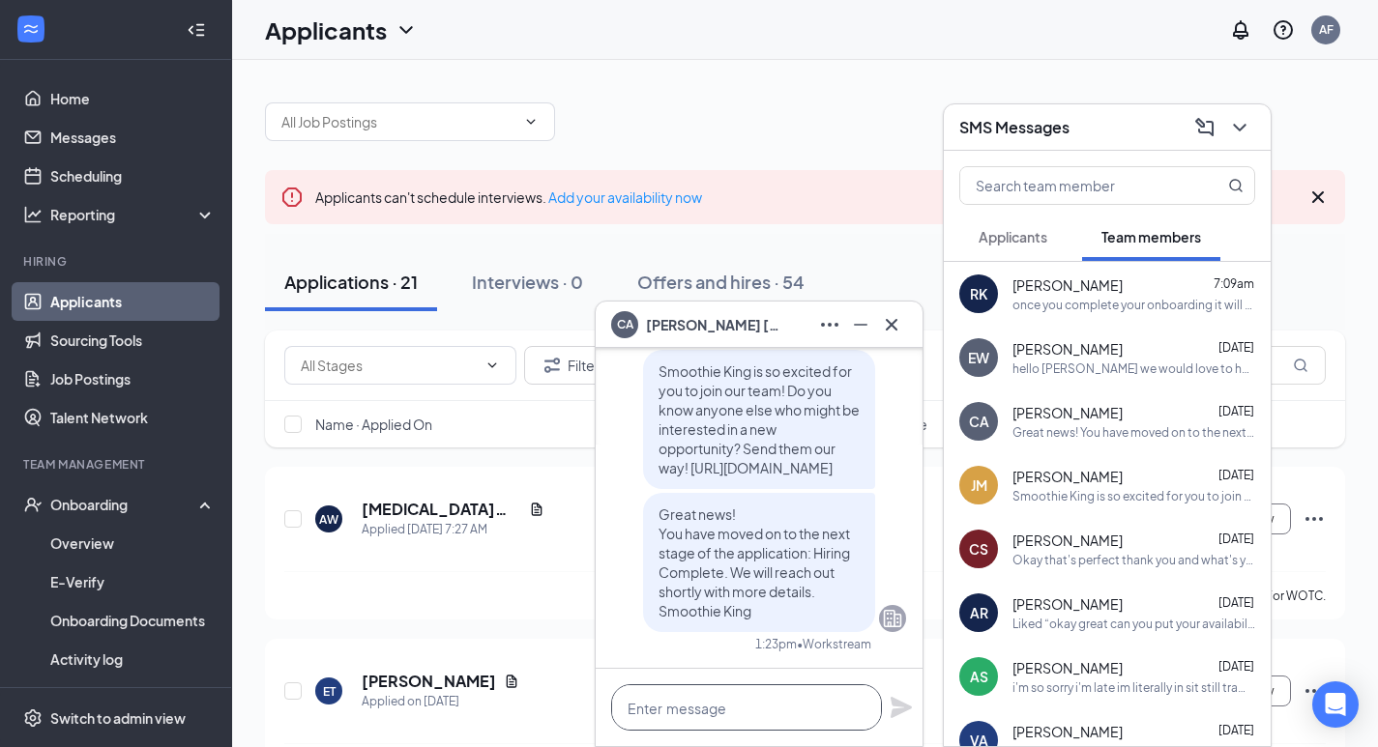
click at [743, 696] on textarea at bounding box center [746, 708] width 271 height 46
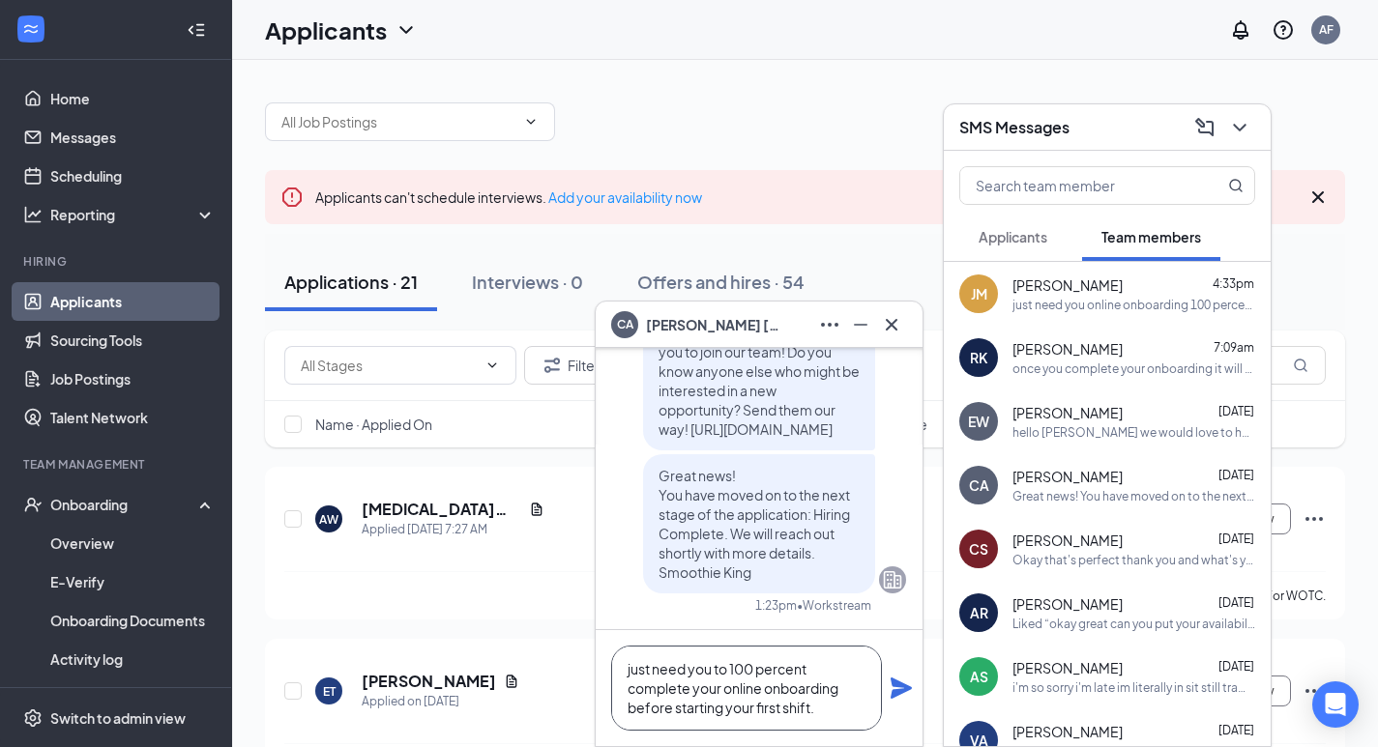
type textarea "just need you to 100 percent complete your online onboarding before starting yo…"
click at [897, 689] on icon "Plane" at bounding box center [901, 688] width 21 height 21
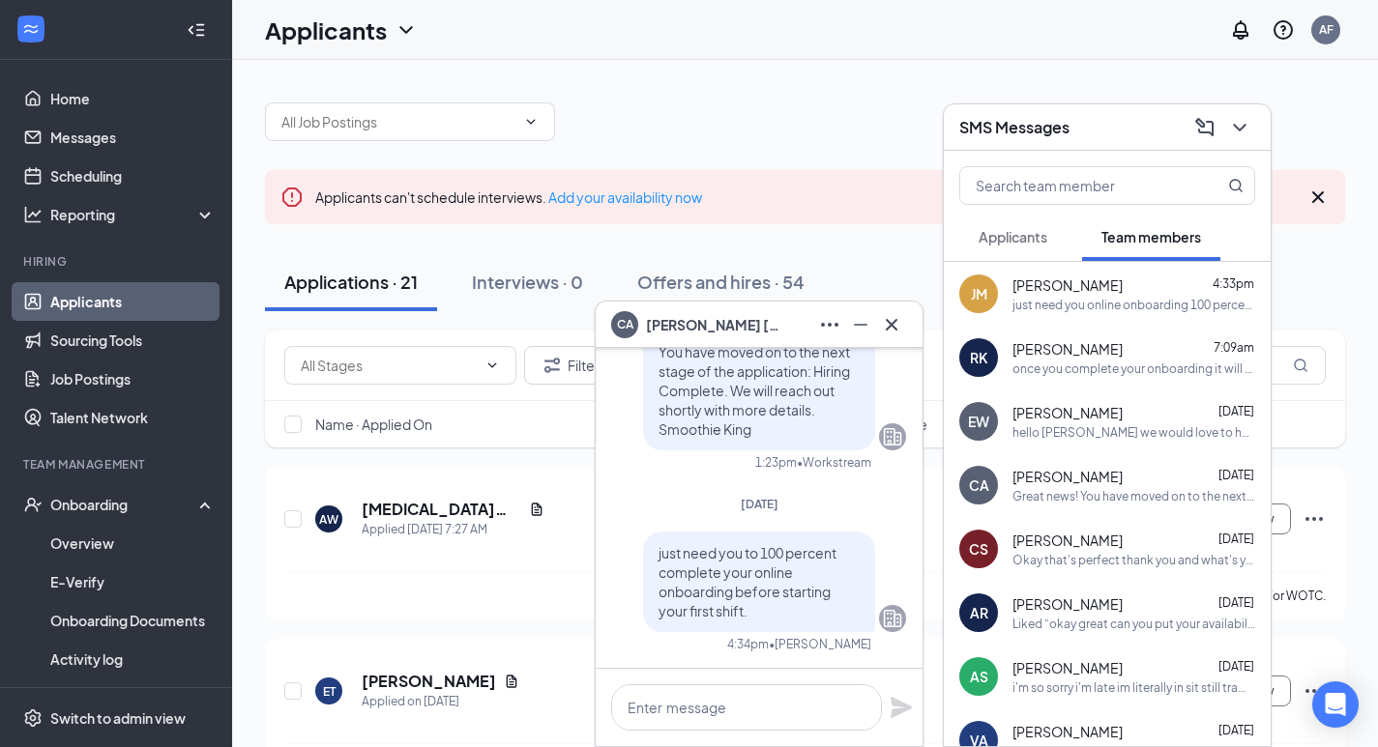
scroll to position [0, 0]
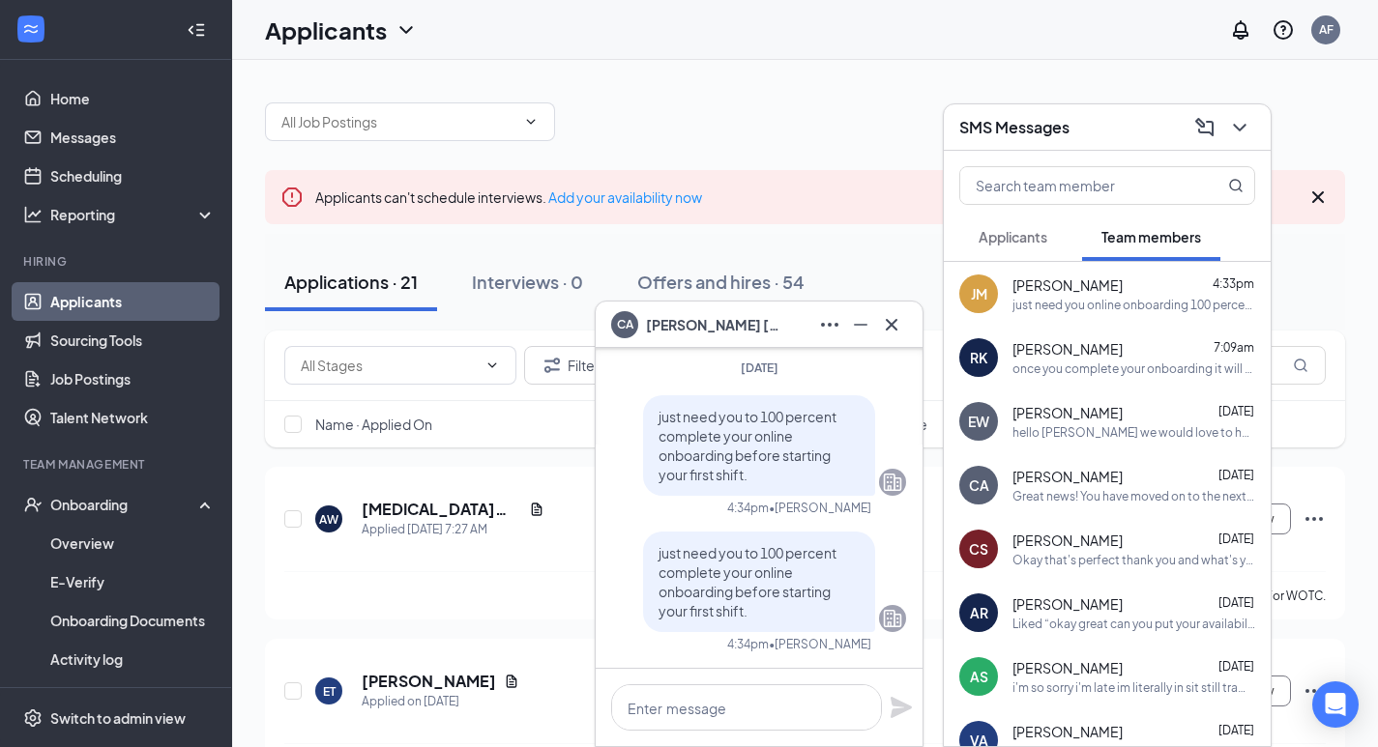
click at [1076, 424] on div "hello [PERSON_NAME] we would love to have you join our team if you are interest…" at bounding box center [1133, 432] width 243 height 16
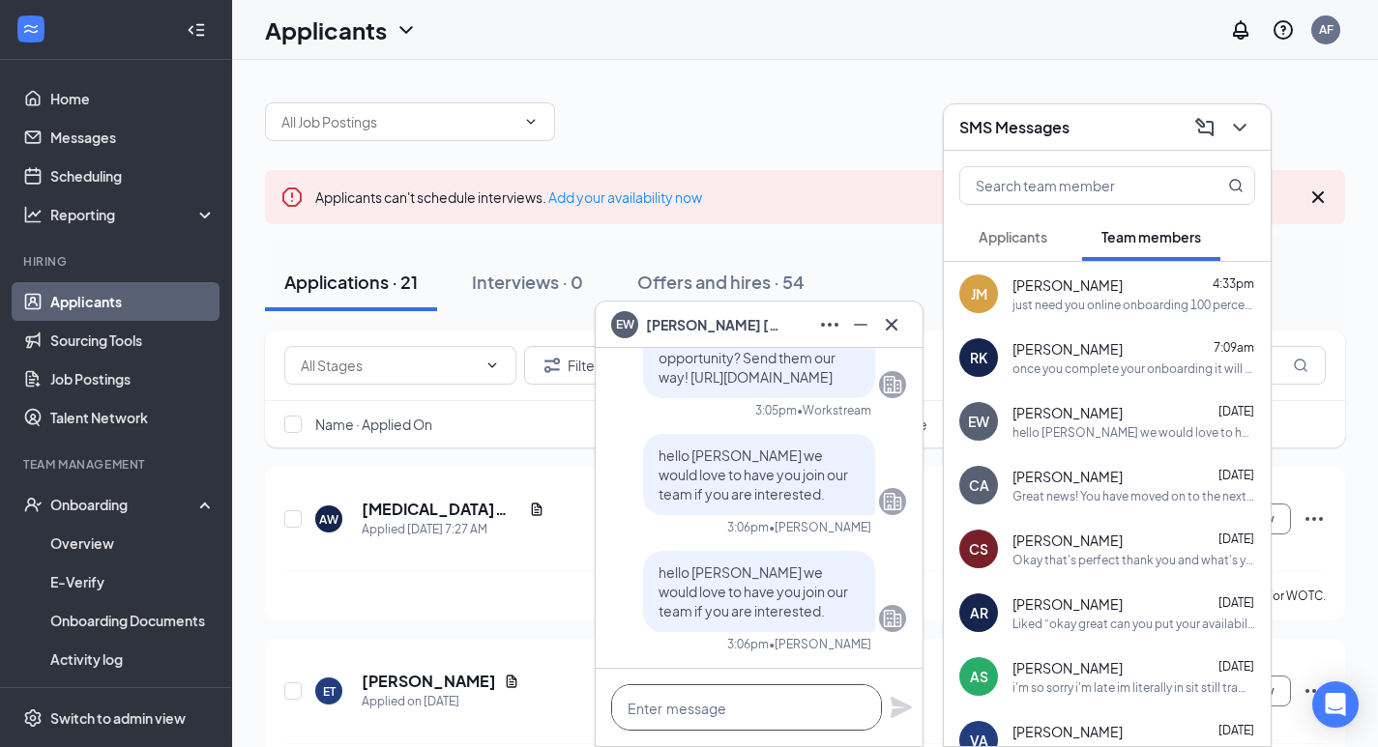
click at [741, 714] on textarea at bounding box center [746, 708] width 271 height 46
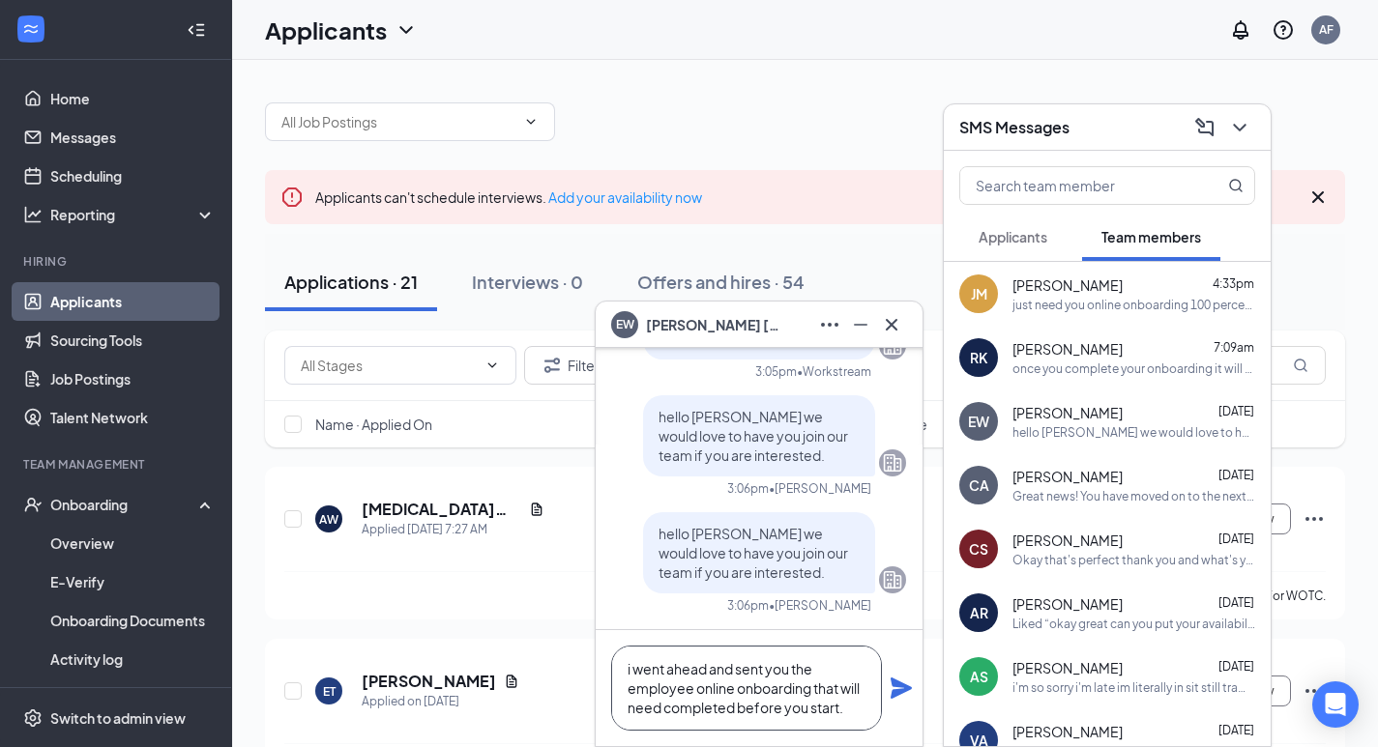
type textarea "i went ahead and sent you the employee online onboarding that will need complet…"
click at [893, 683] on icon "Plane" at bounding box center [901, 688] width 21 height 21
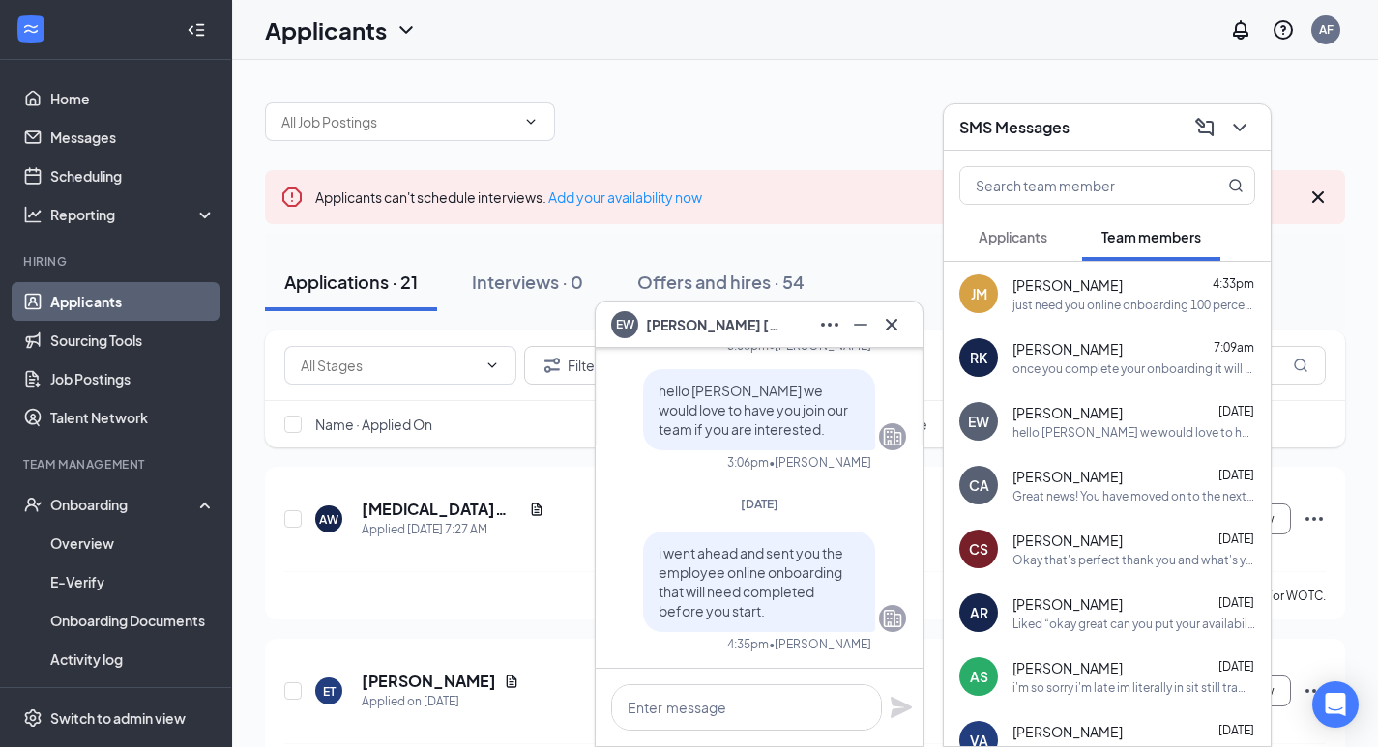
scroll to position [0, 0]
click at [883, 328] on icon "Cross" at bounding box center [891, 324] width 23 height 23
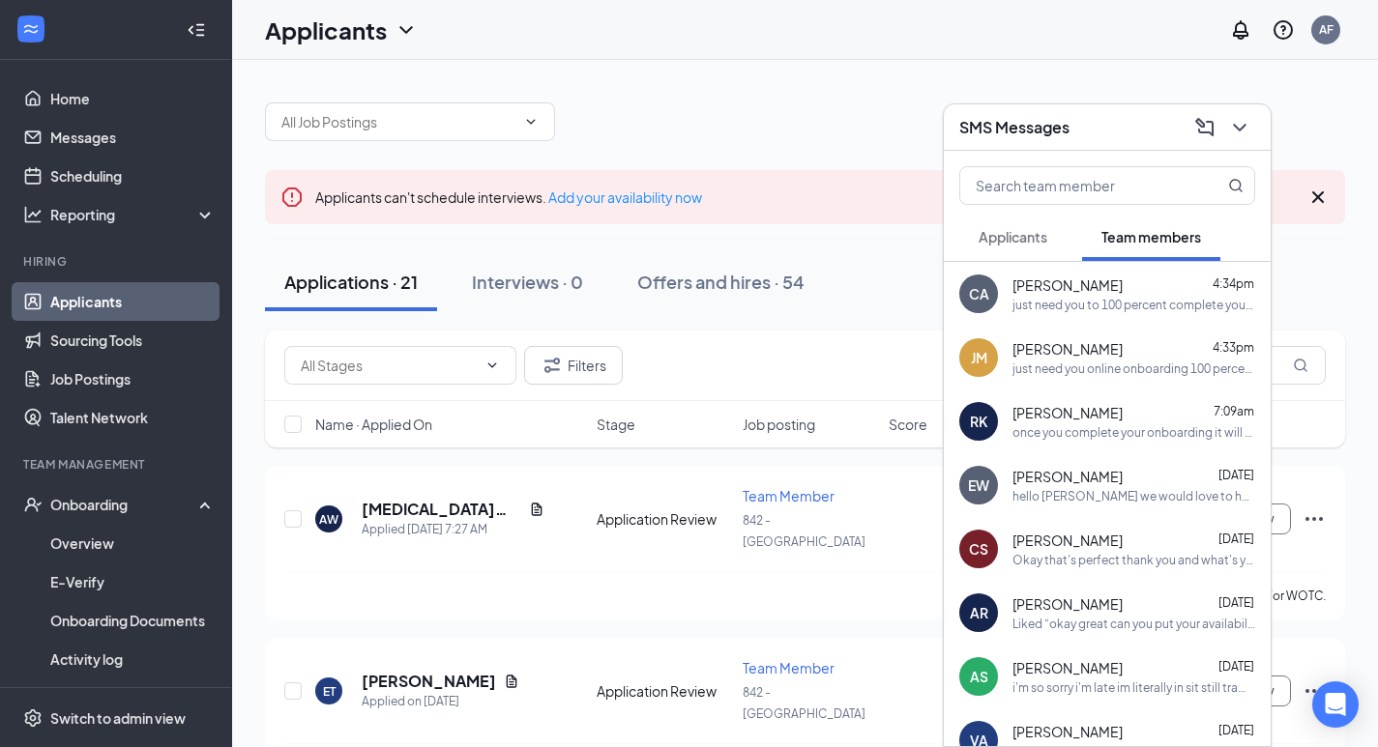
click at [1050, 426] on div "once you complete your onboarding it will register you onto our organization wh…" at bounding box center [1133, 432] width 243 height 16
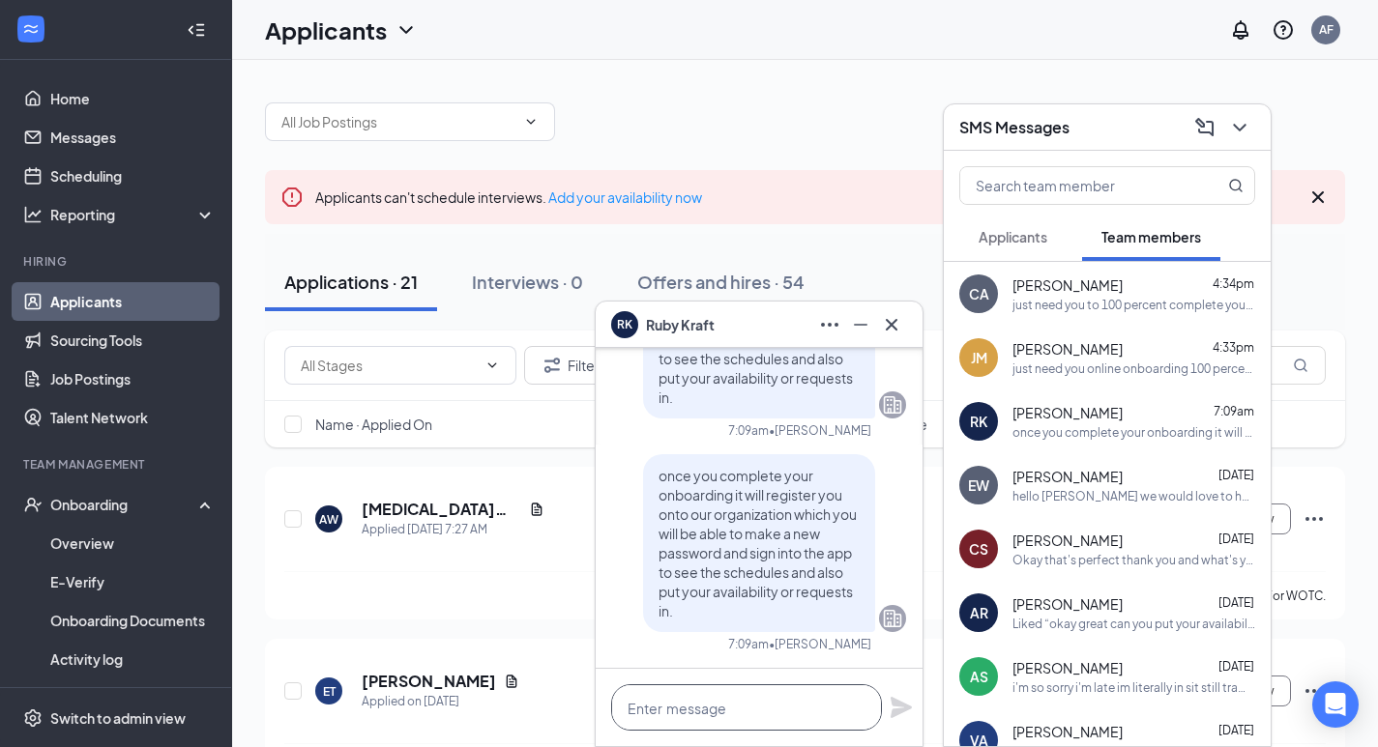
click at [741, 712] on textarea at bounding box center [746, 708] width 271 height 46
click at [1092, 276] on span "[PERSON_NAME]" at bounding box center [1067, 285] width 110 height 19
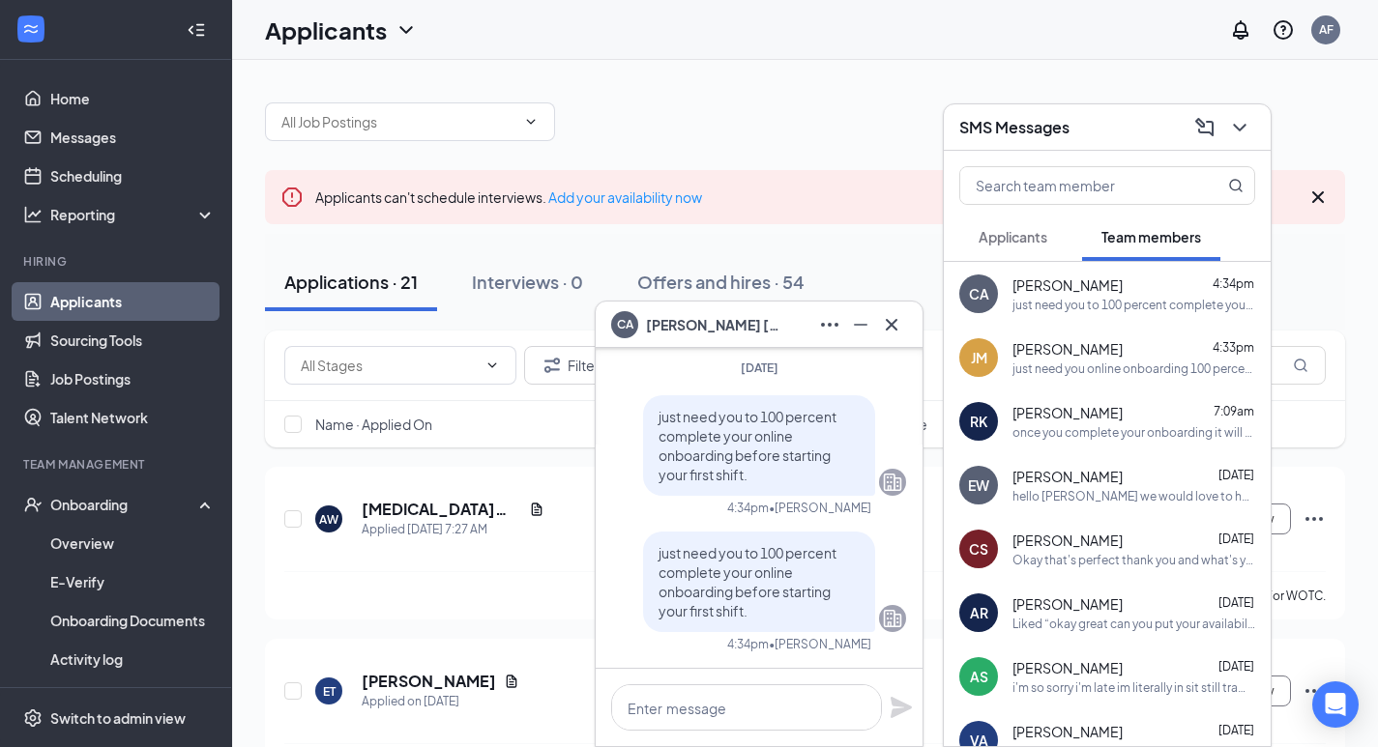
click at [1090, 369] on div "just need you online onboarding 100 percent completed before you can start your…" at bounding box center [1133, 369] width 243 height 16
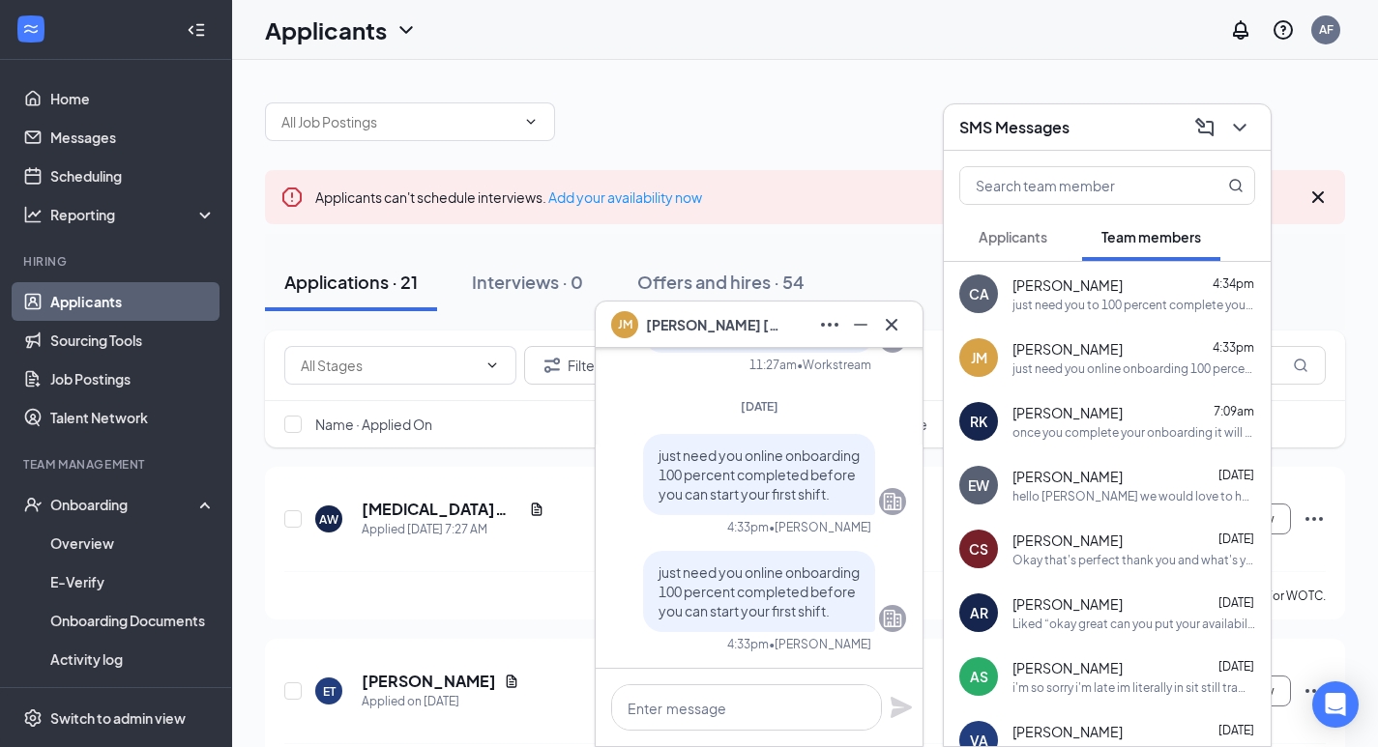
click at [1081, 480] on div "Ethan Witt Oct 14" at bounding box center [1133, 476] width 243 height 19
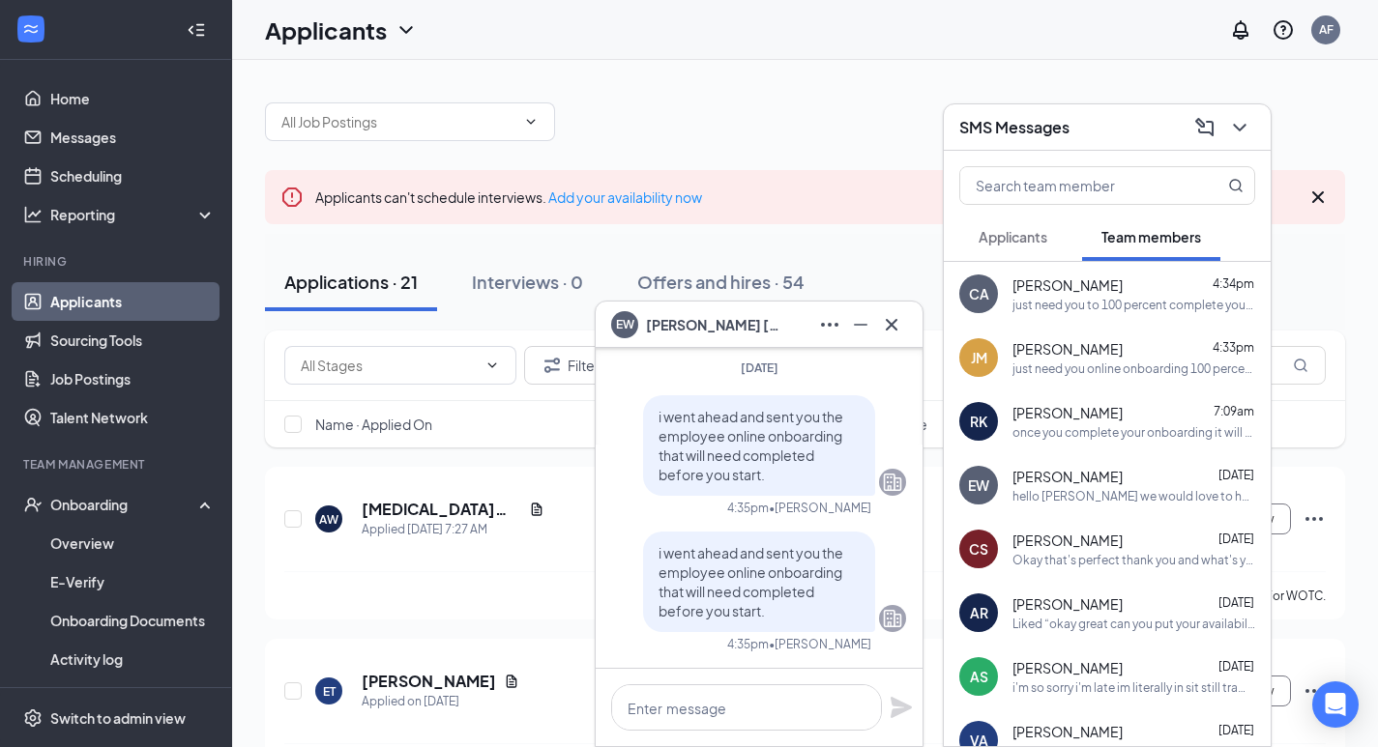
click at [1068, 432] on div "once you complete your onboarding it will register you onto our organization wh…" at bounding box center [1133, 432] width 243 height 16
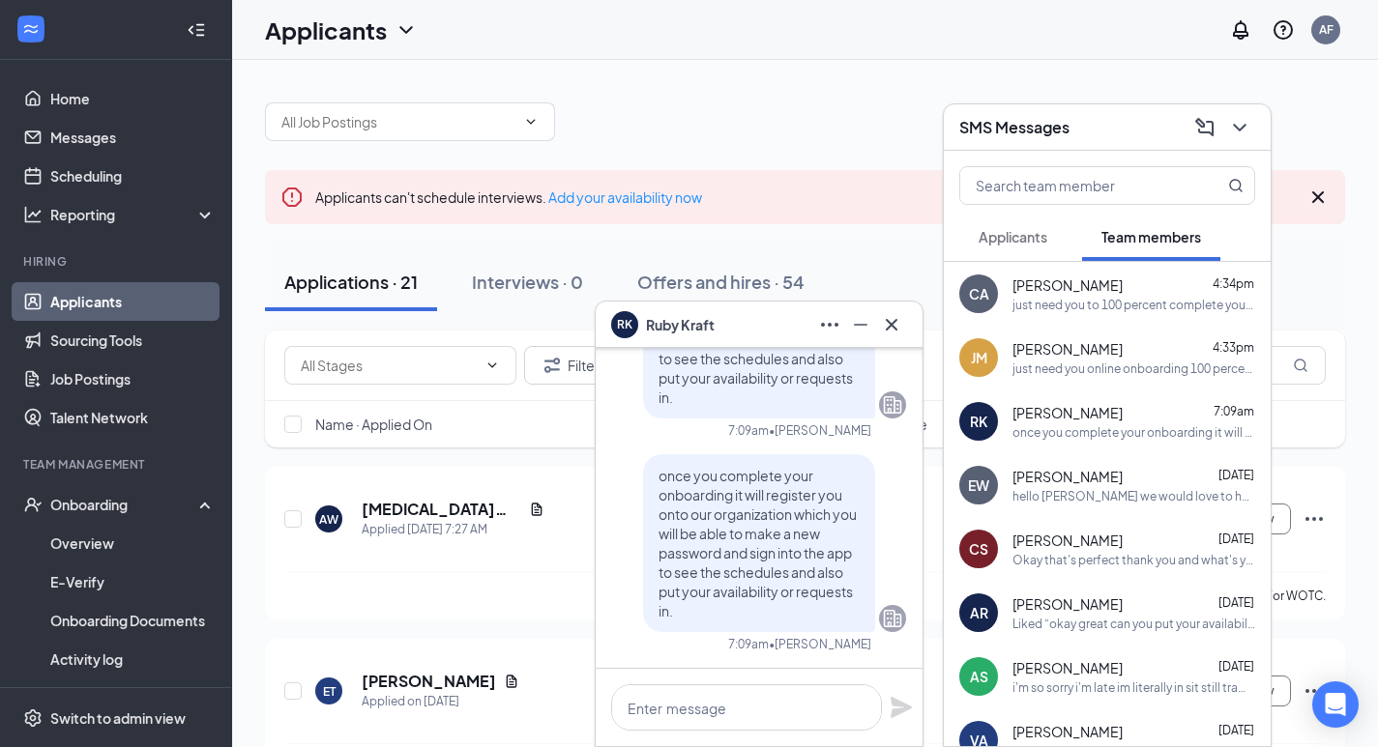
click at [1114, 143] on div "SMS Messages" at bounding box center [1107, 127] width 327 height 46
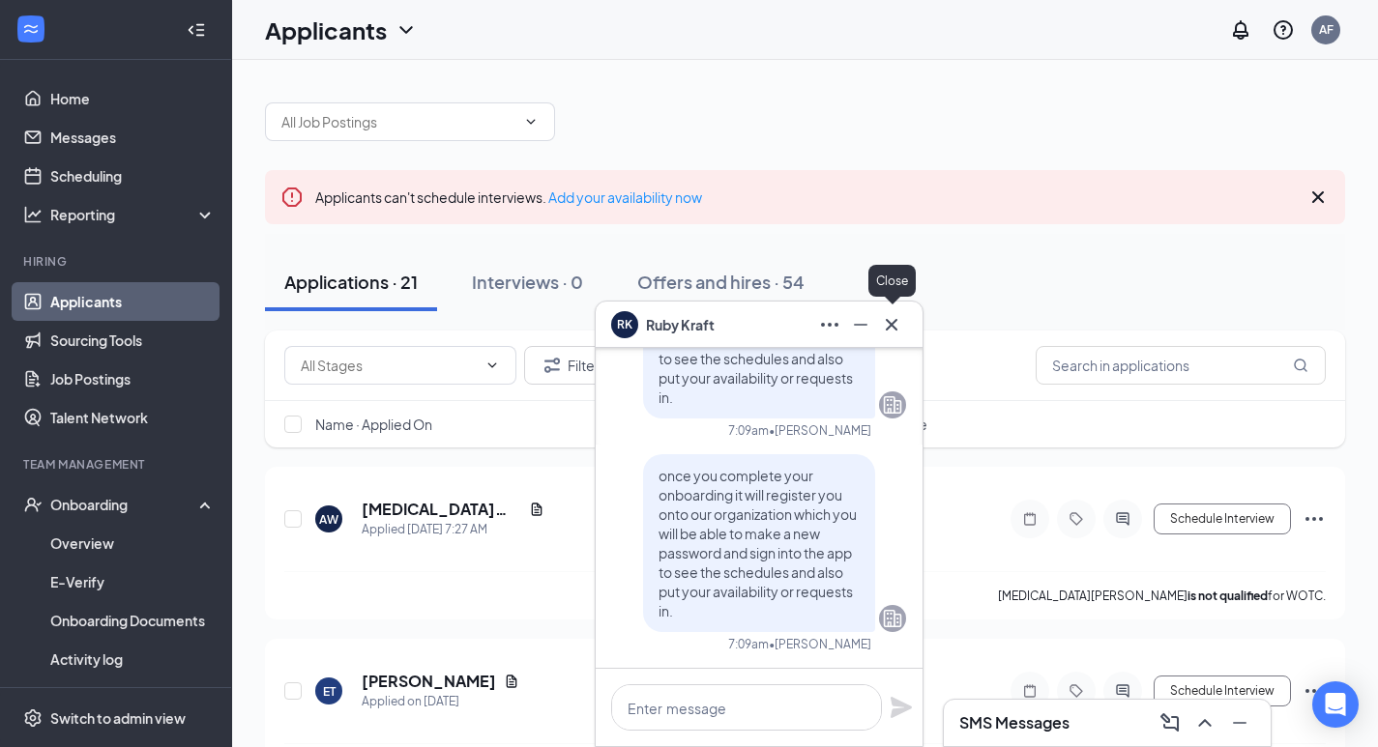
click at [896, 325] on icon "Cross" at bounding box center [891, 324] width 23 height 23
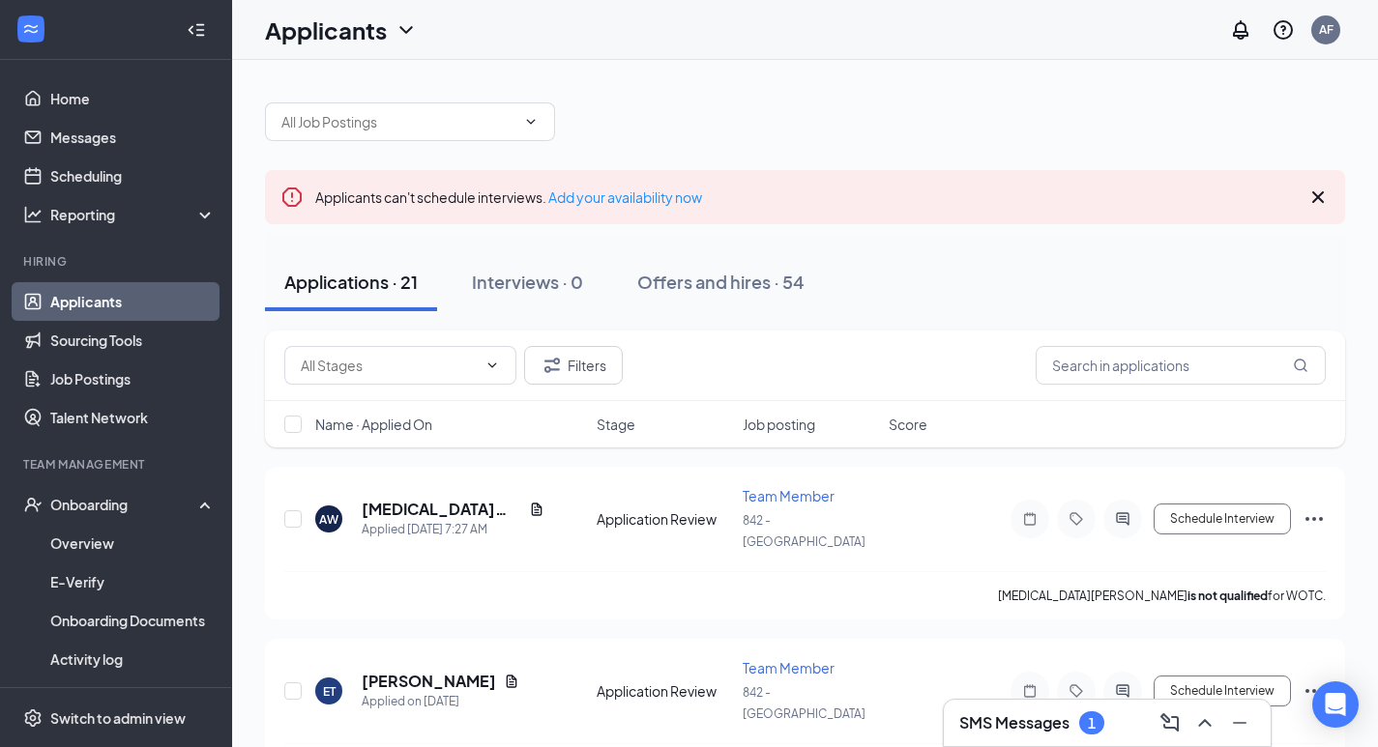
click at [1069, 727] on h3 "SMS Messages" at bounding box center [1014, 723] width 110 height 21
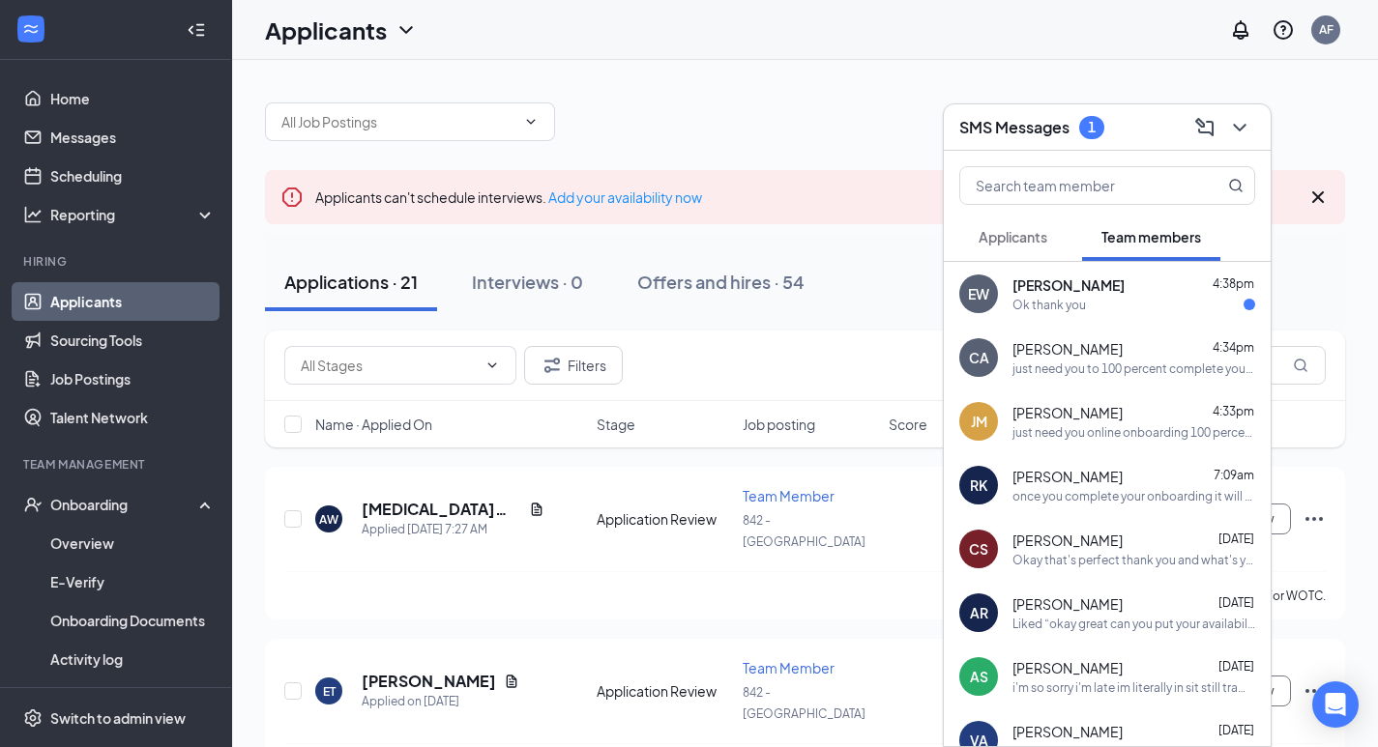
click at [1095, 308] on div "Ok thank you" at bounding box center [1133, 305] width 243 height 16
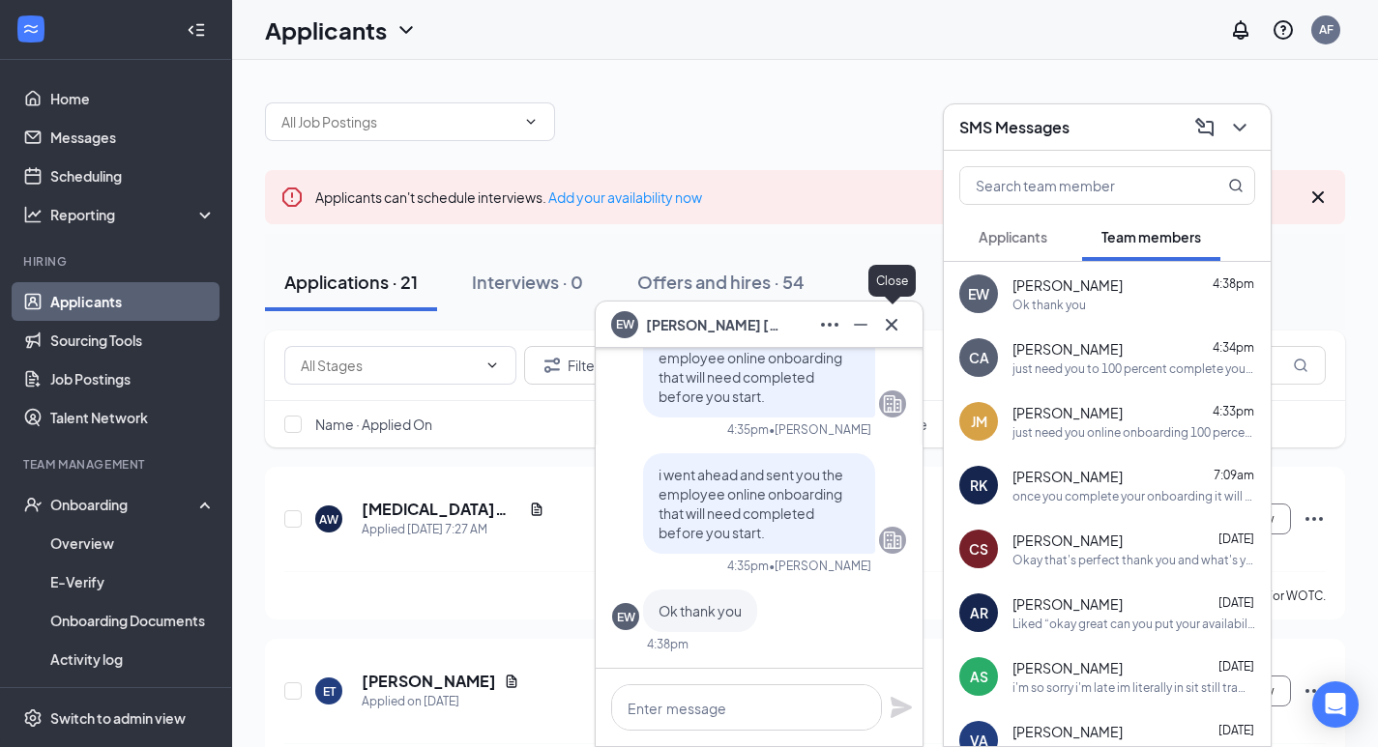
click at [892, 334] on icon "Cross" at bounding box center [891, 324] width 23 height 23
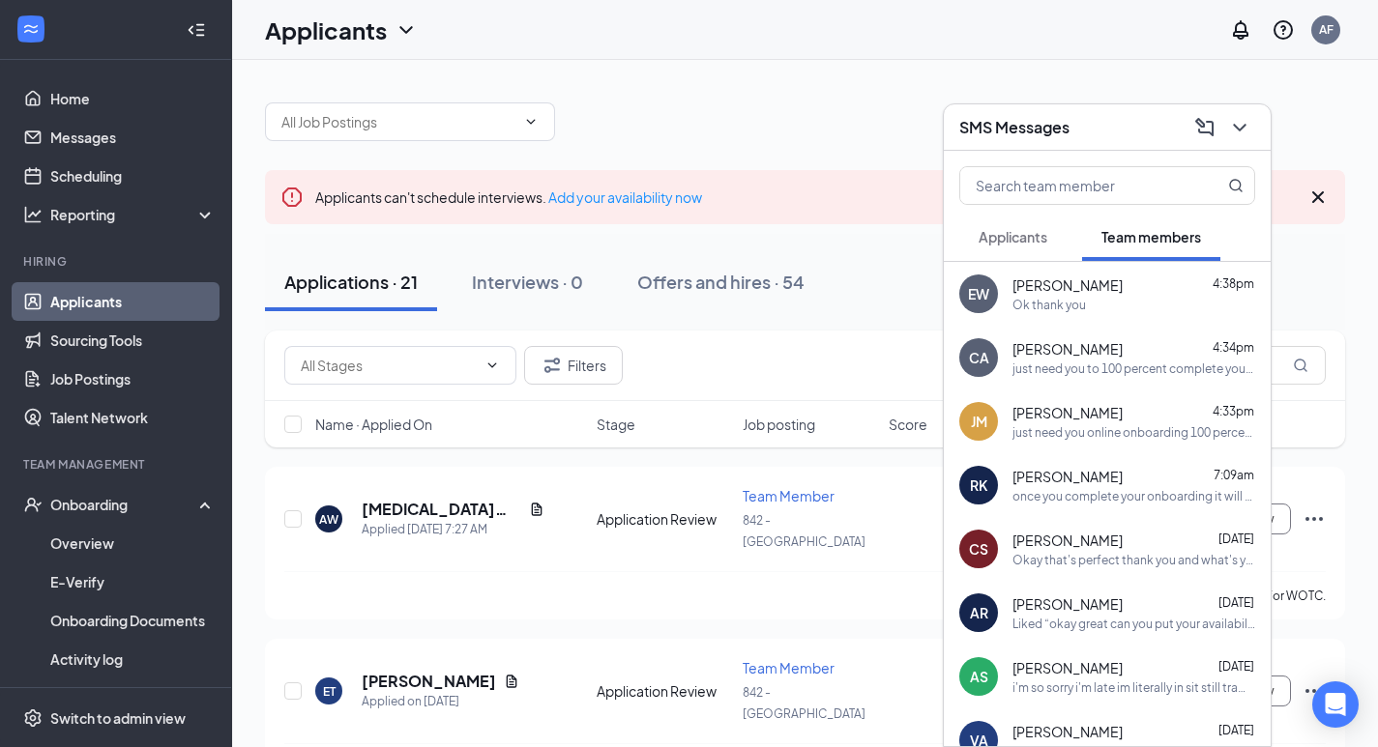
click at [1116, 128] on div "SMS Messages" at bounding box center [1107, 127] width 296 height 30
